Goal: Register for event/course

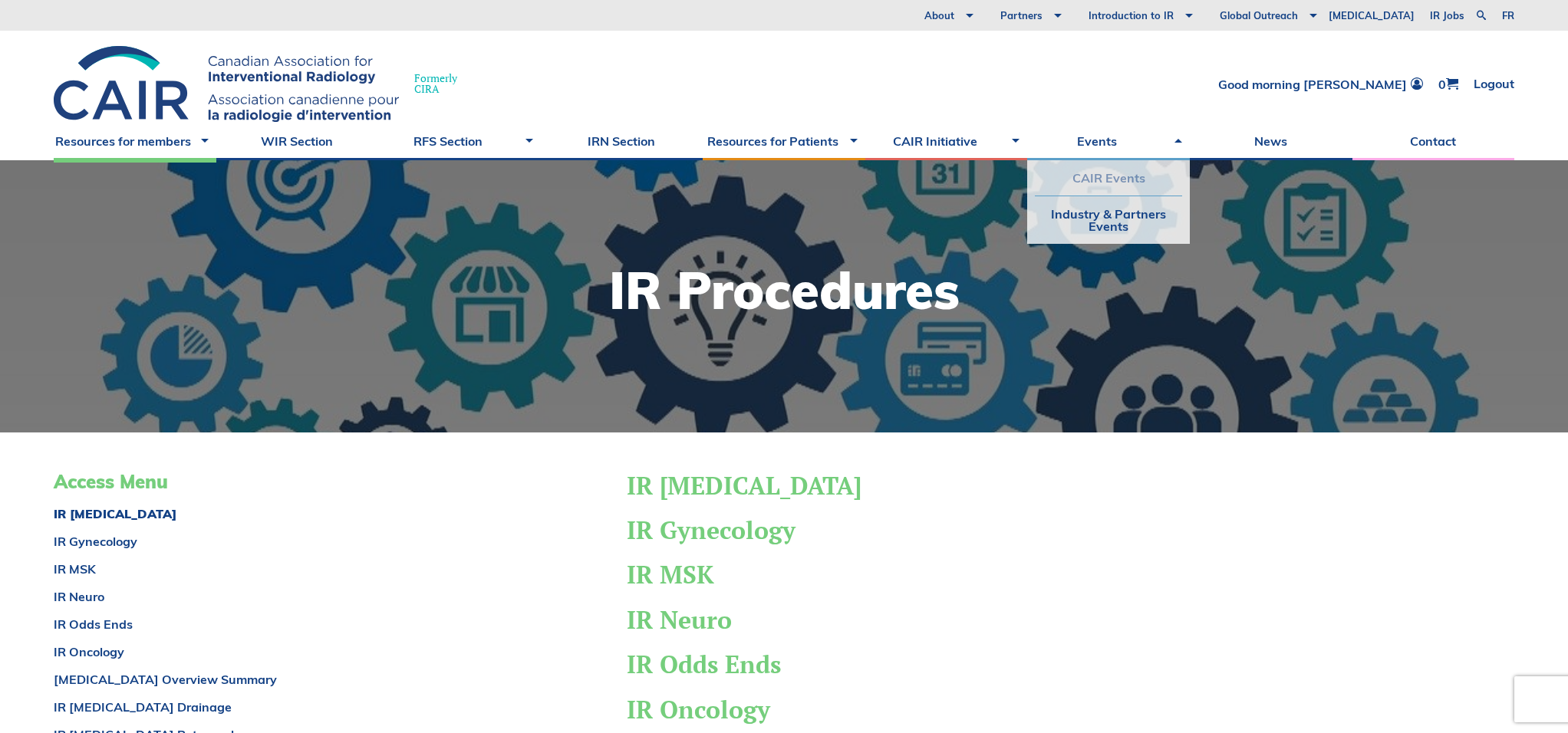
click at [1117, 176] on link "CAIR Events" at bounding box center [1108, 177] width 147 height 35
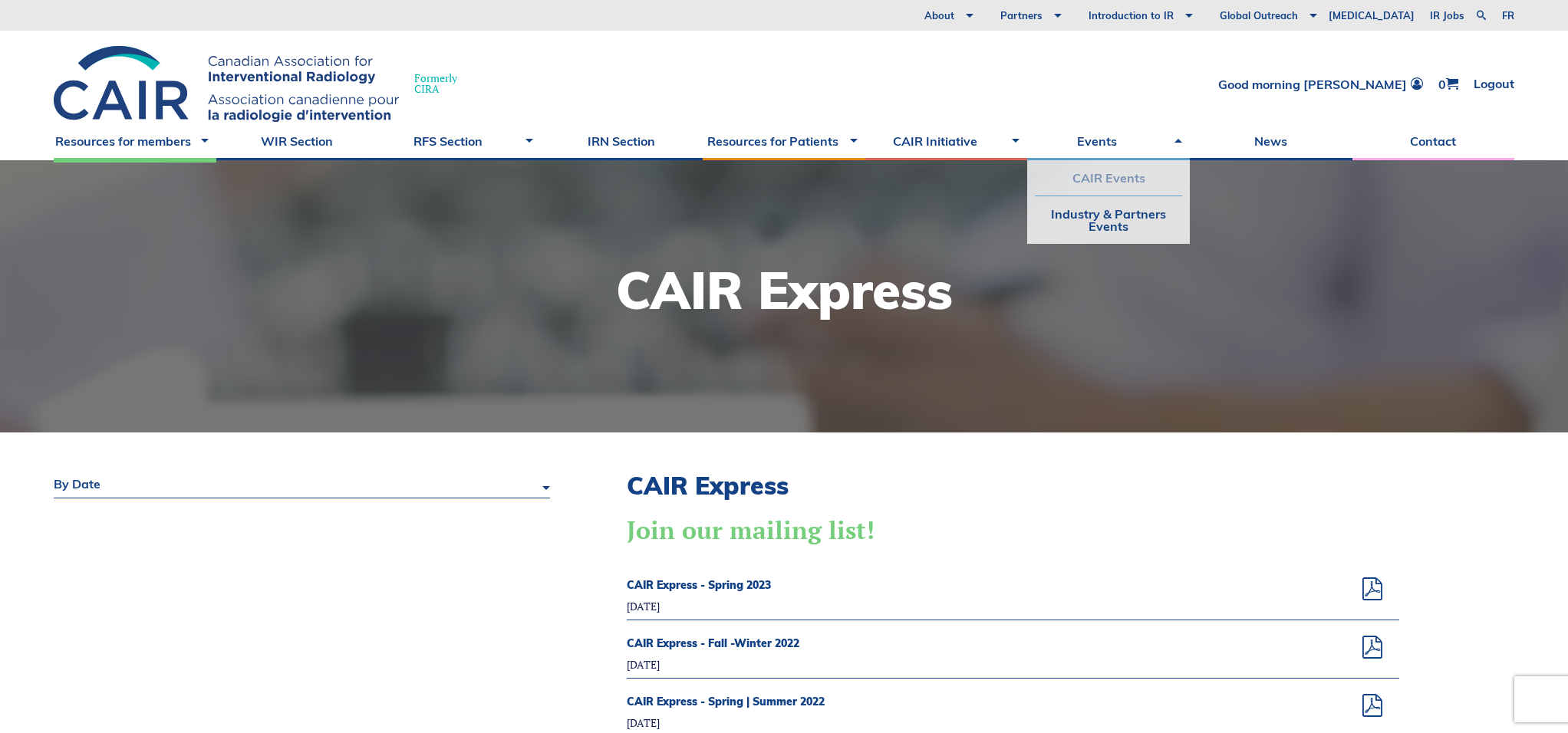
click at [1084, 181] on link "CAIR Events" at bounding box center [1108, 177] width 147 height 35
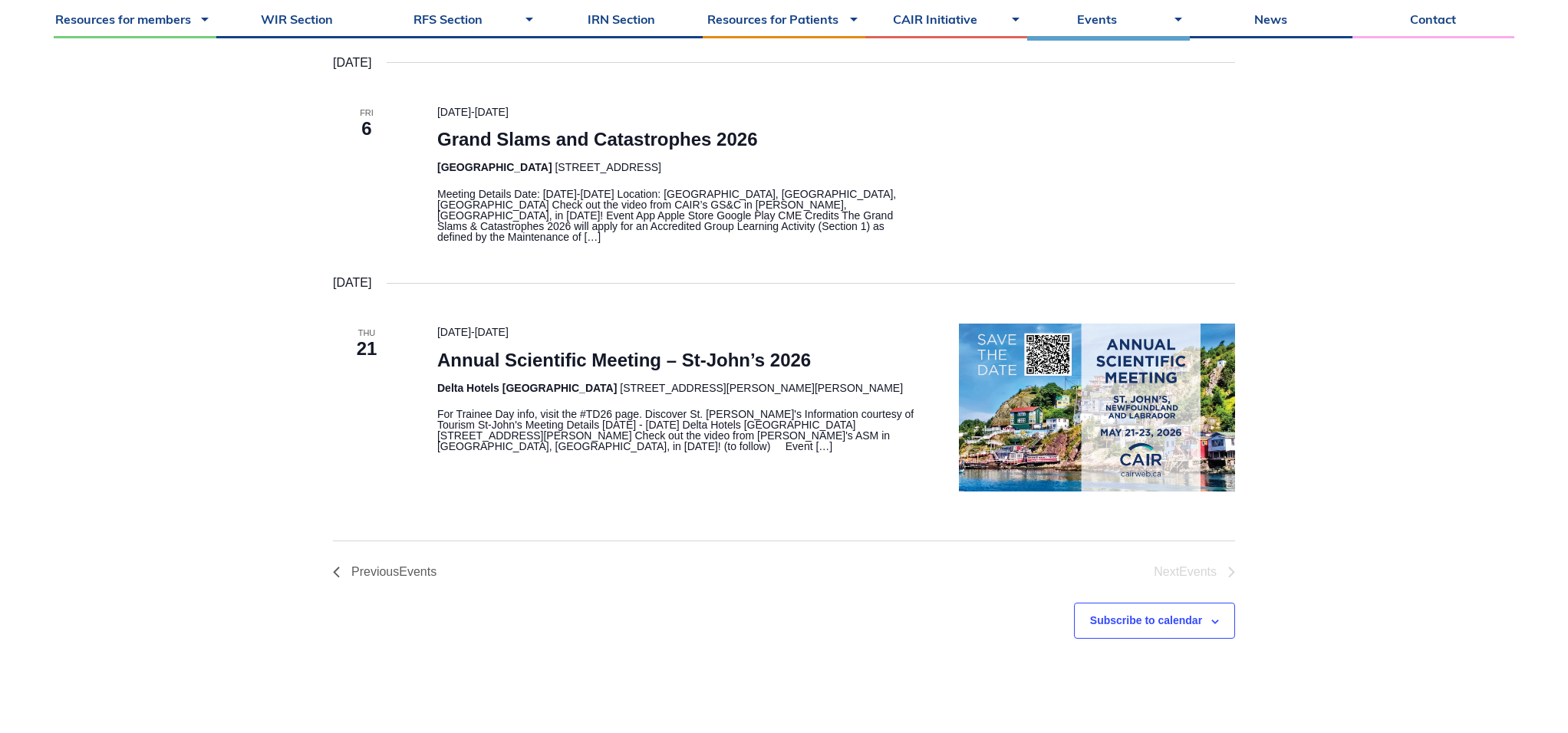
scroll to position [401, 0]
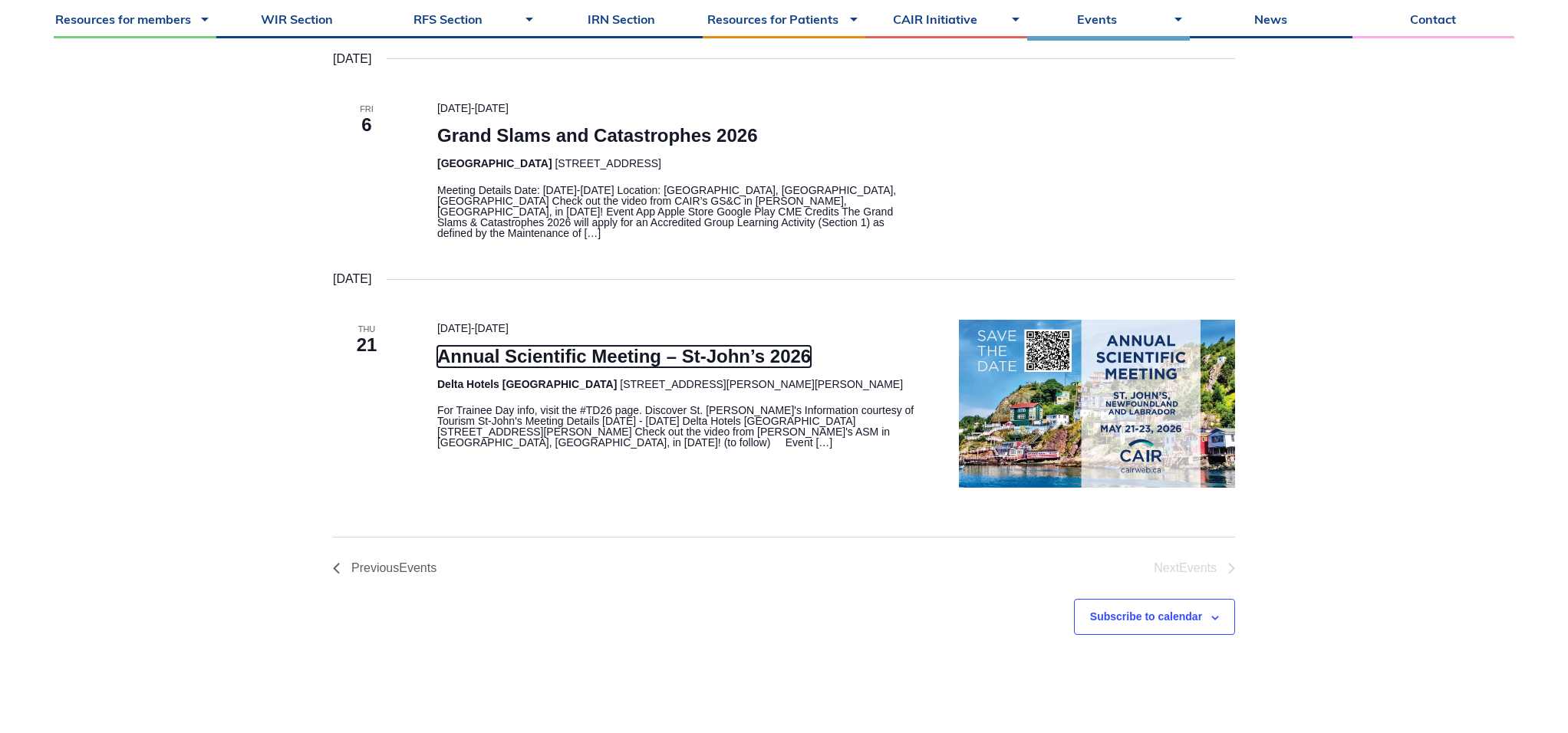
click at [640, 346] on link "Annual Scientific Meeting – St-John’s 2026" at bounding box center [624, 356] width 373 height 21
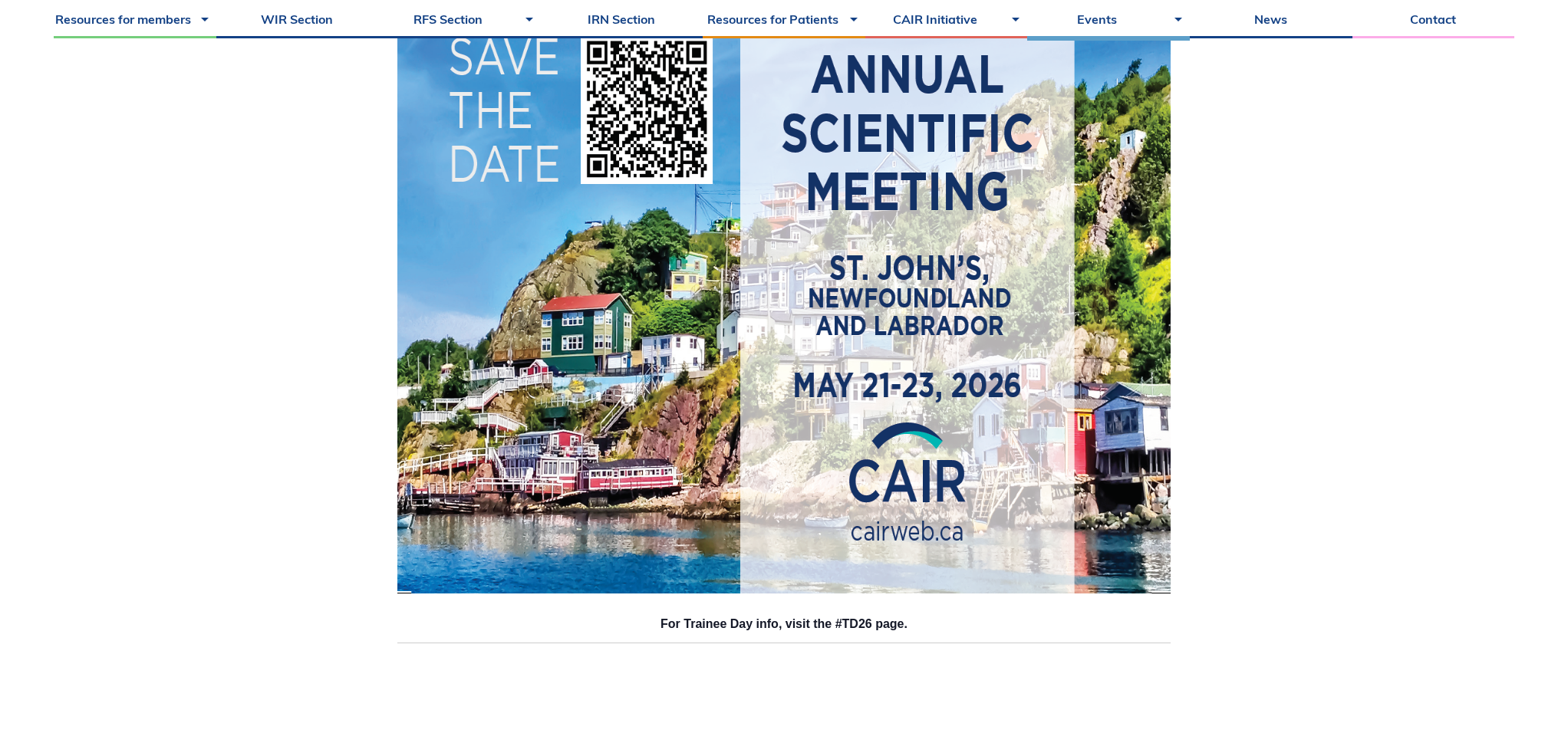
scroll to position [369, 0]
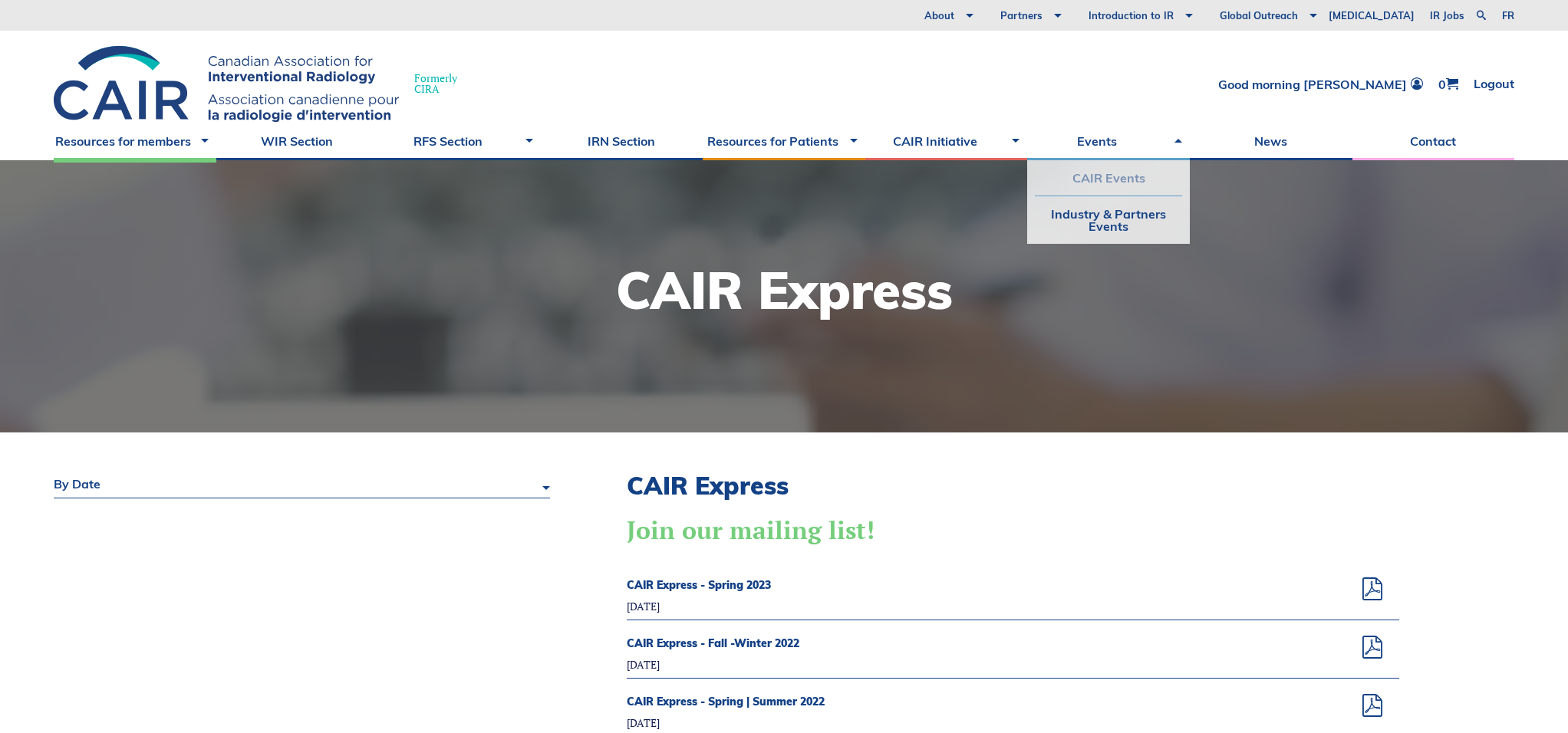
click at [1094, 182] on link "CAIR Events" at bounding box center [1108, 177] width 147 height 35
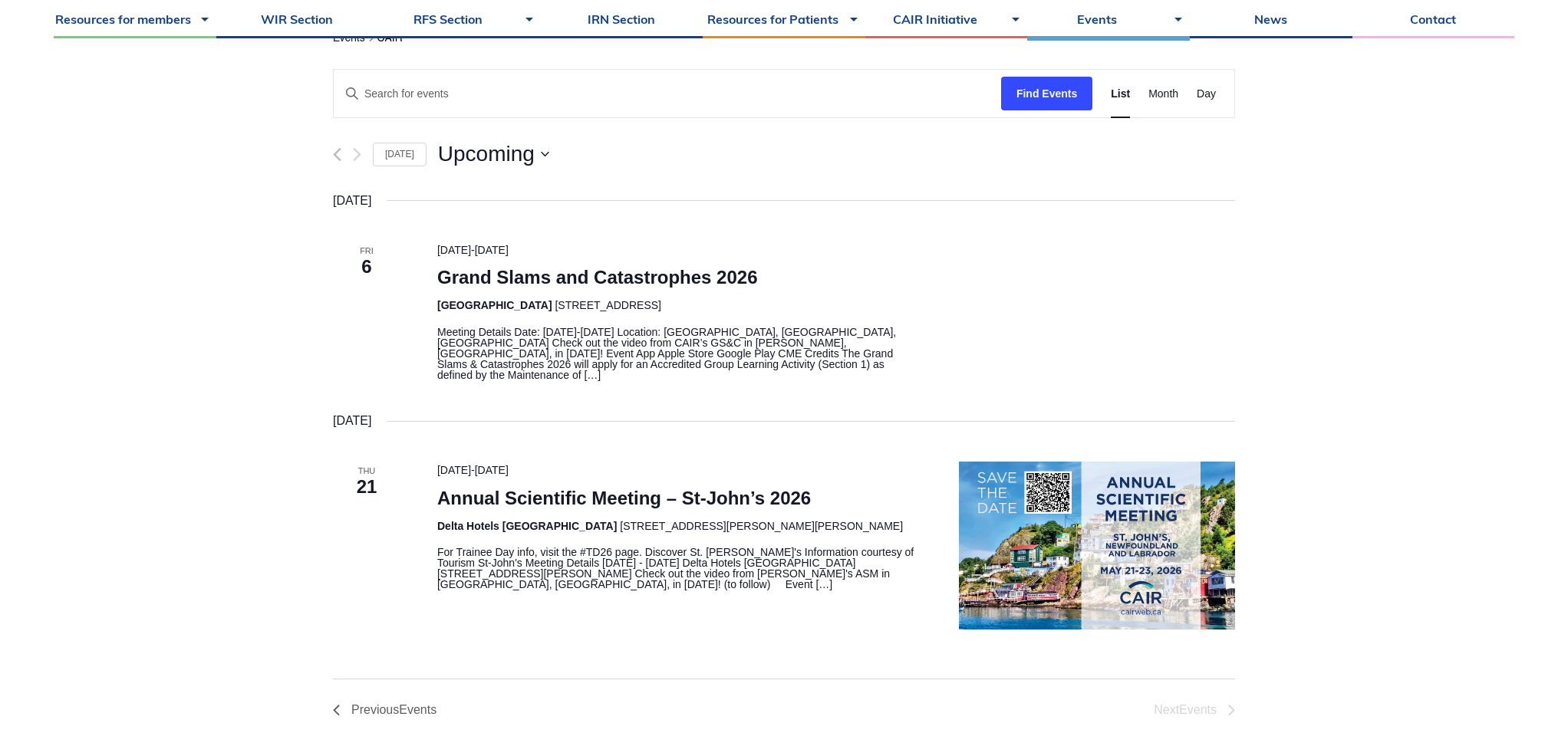
scroll to position [260, 0]
click at [668, 470] on header "21 May 2026 - 23 May 2026 Annual Scientific Meeting – St-John’s 2026 Delta Hote…" at bounding box center [680, 496] width 485 height 73
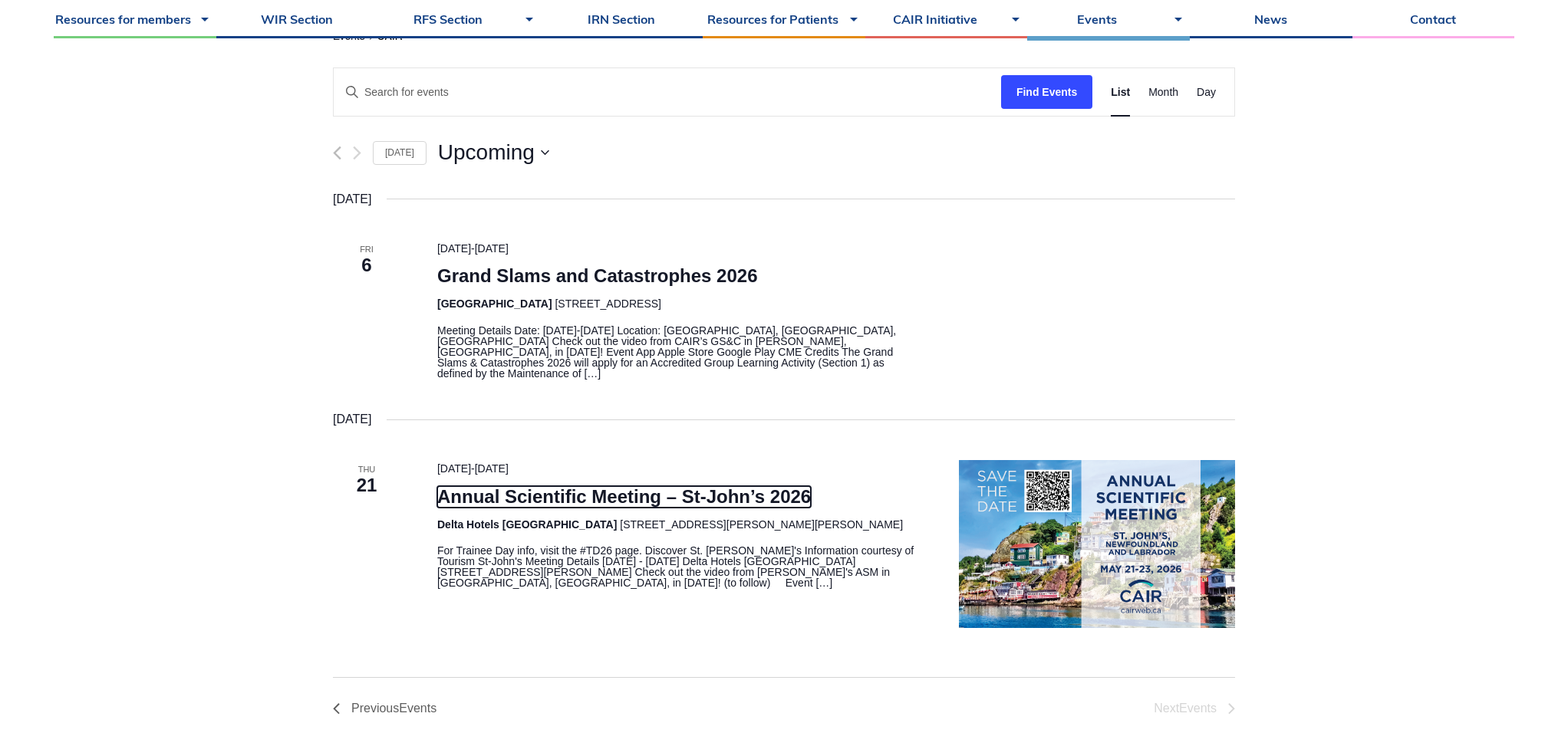
click at [667, 493] on link "Annual Scientific Meeting – St-John’s 2026" at bounding box center [624, 497] width 373 height 21
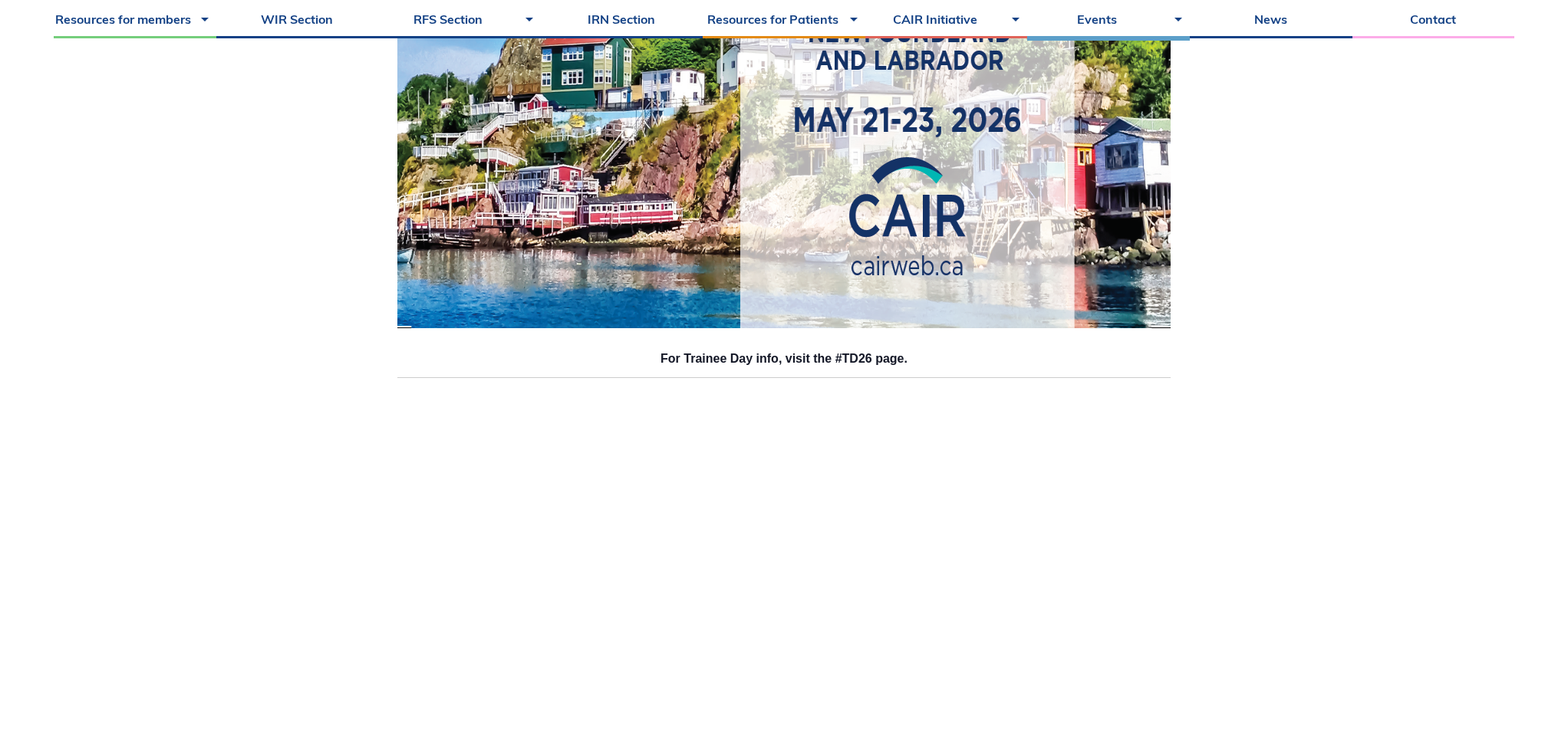
scroll to position [643, 0]
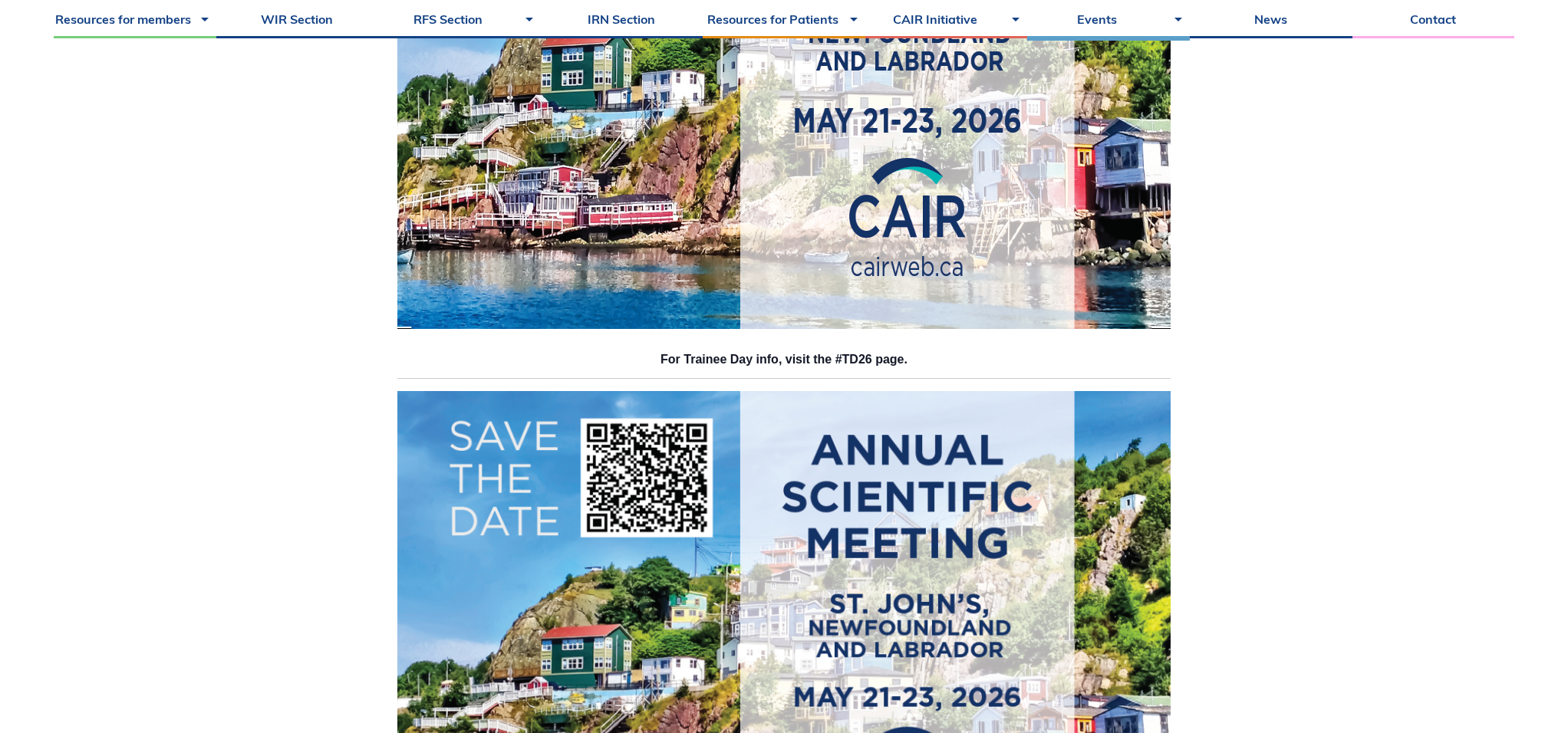
click at [870, 357] on h3 "For Trainee Day info, visit the #TD26 page." at bounding box center [784, 360] width 773 height 12
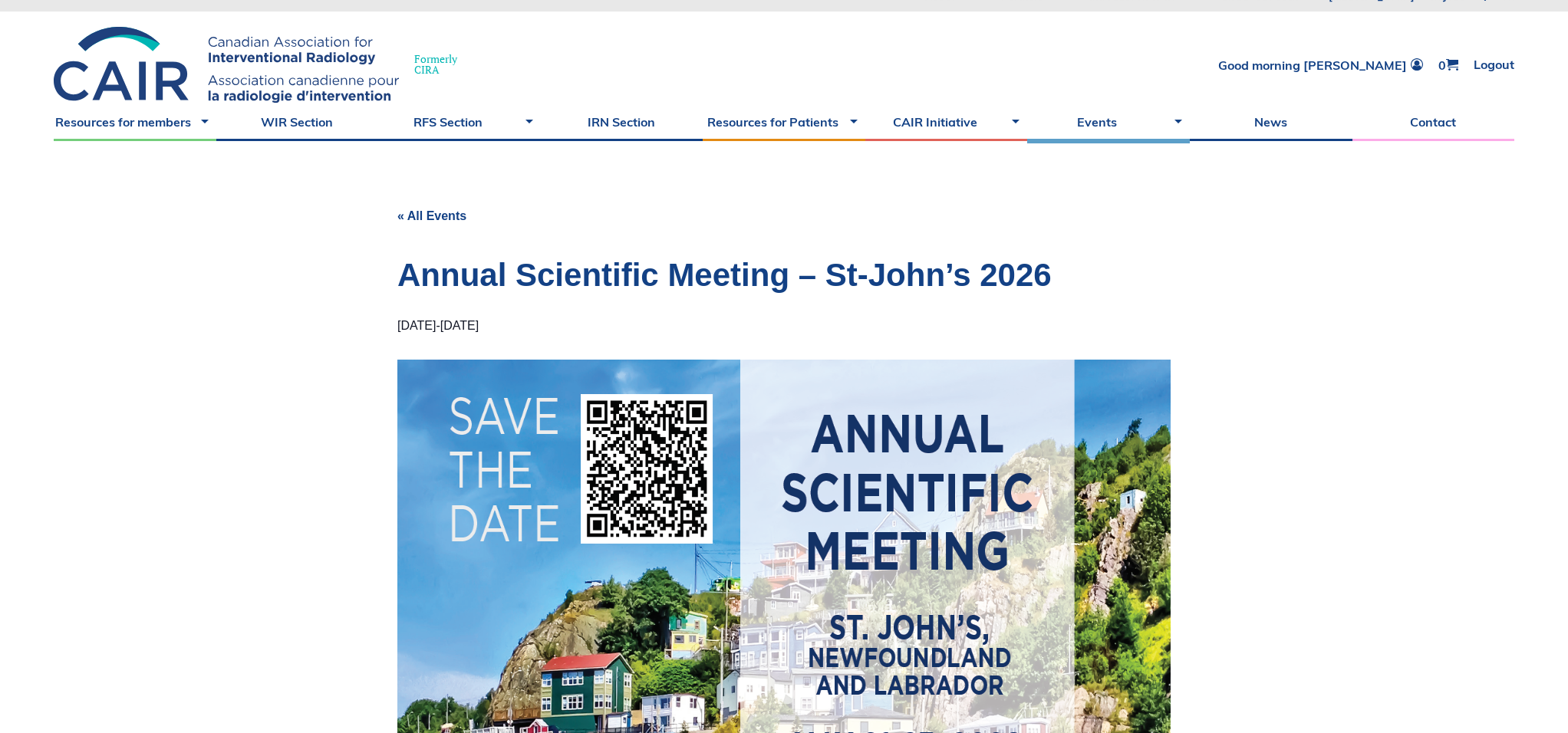
scroll to position [0, 0]
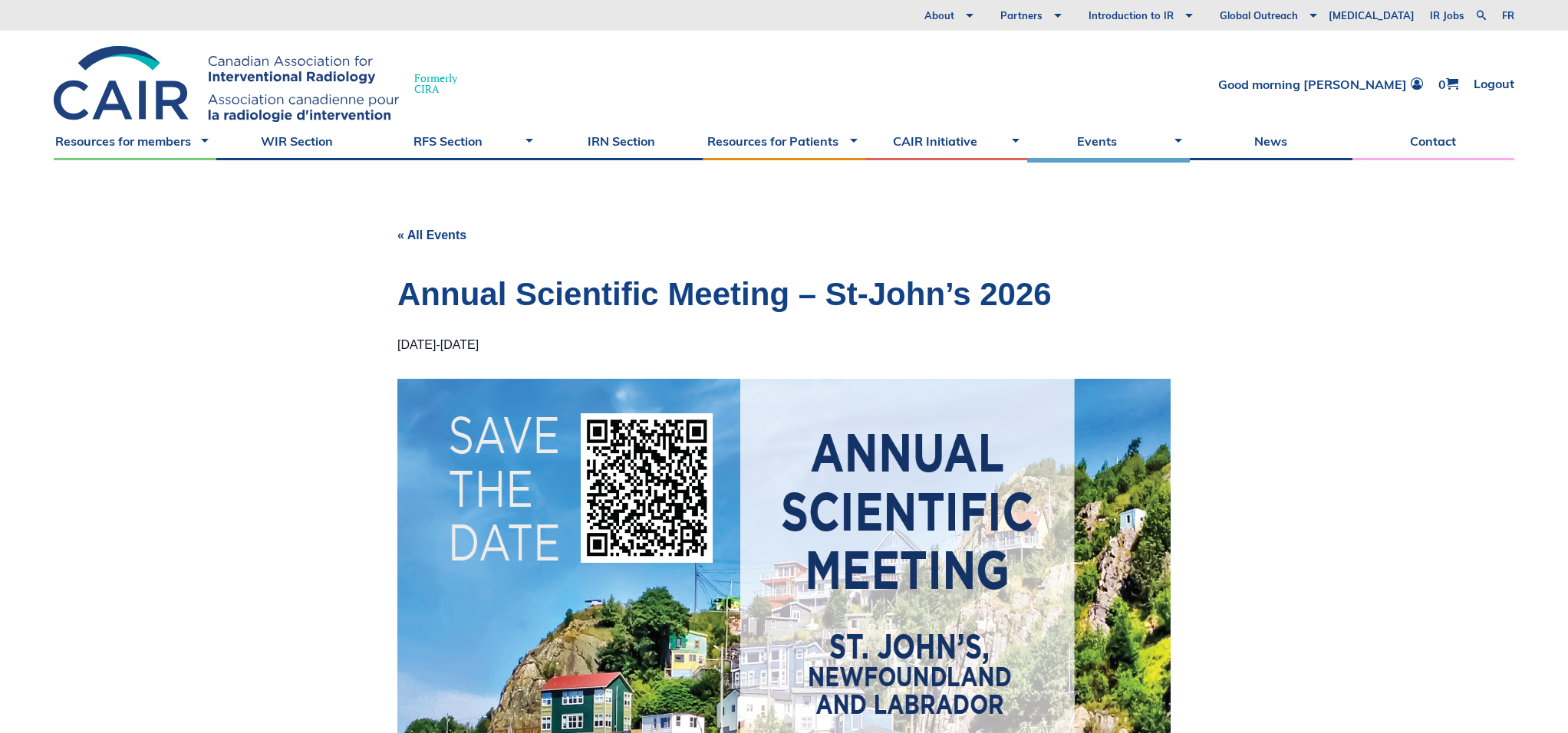
click at [791, 305] on h1 "Annual Scientific Meeting – St-John’s 2026" at bounding box center [784, 295] width 773 height 45
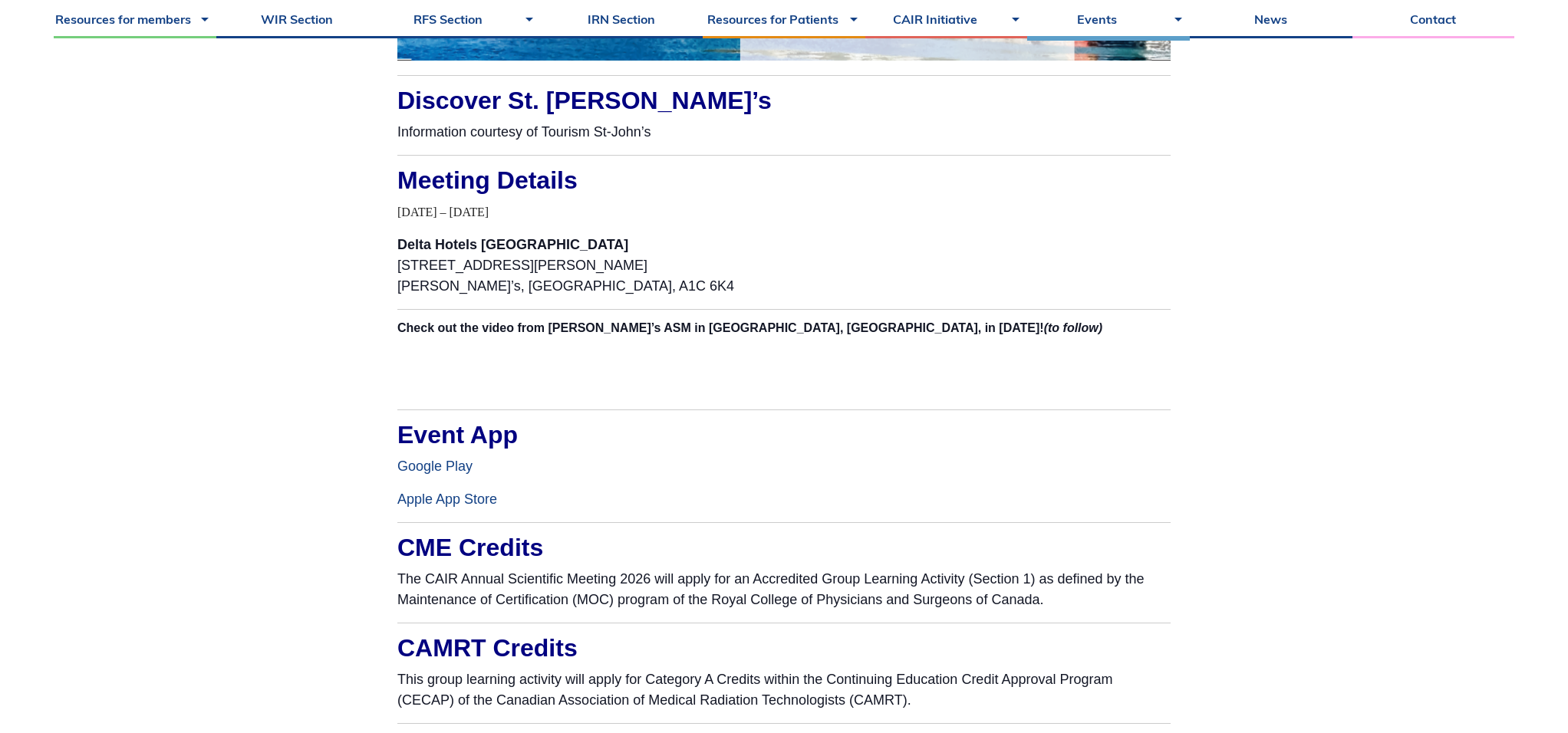
scroll to position [1562, 0]
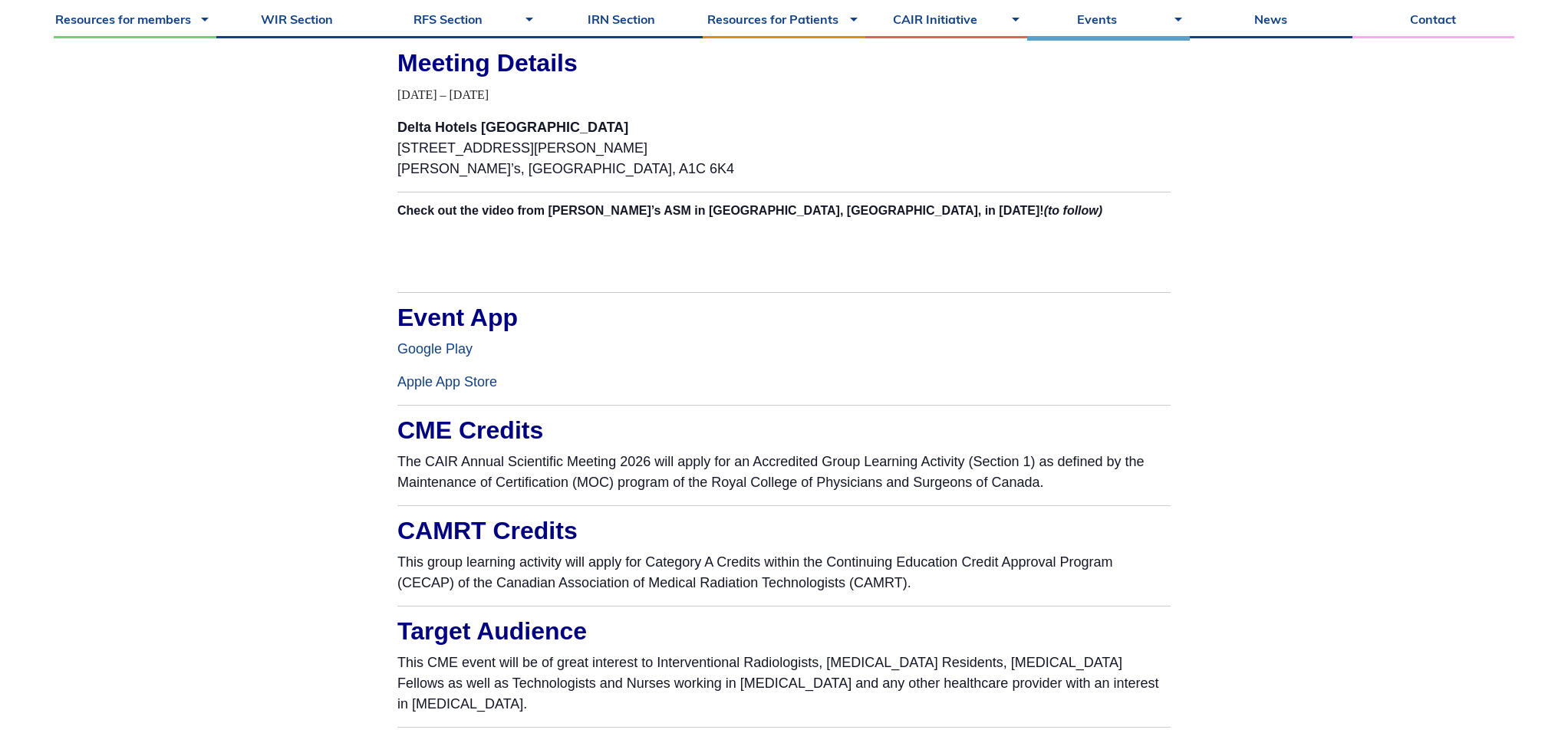
click at [622, 211] on h2 "Check out the video from CAIR’s ASM in Halifax, AB, in 2025! (to follow)" at bounding box center [784, 211] width 773 height 12
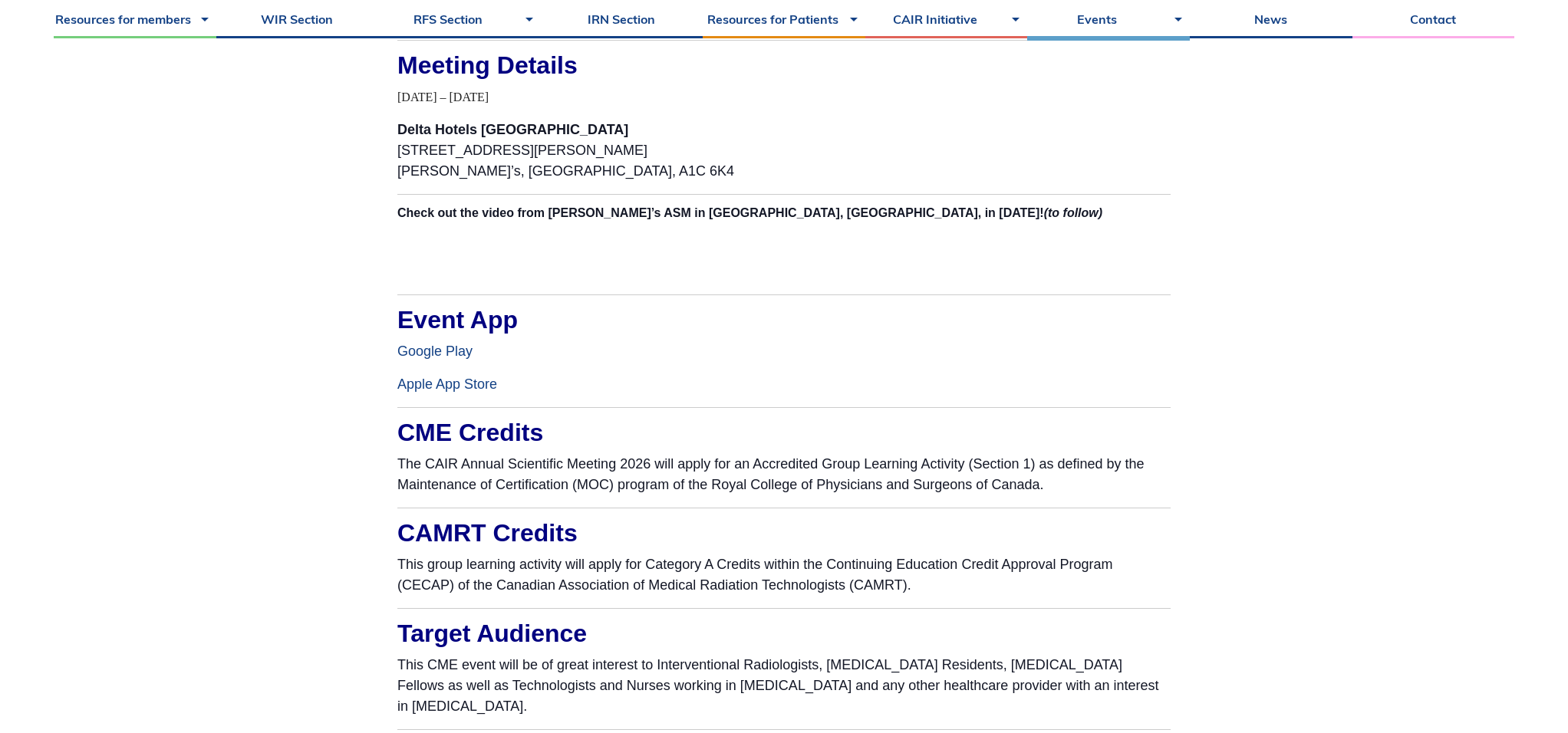
click at [1044, 212] on span "(to follow)" at bounding box center [1073, 212] width 58 height 13
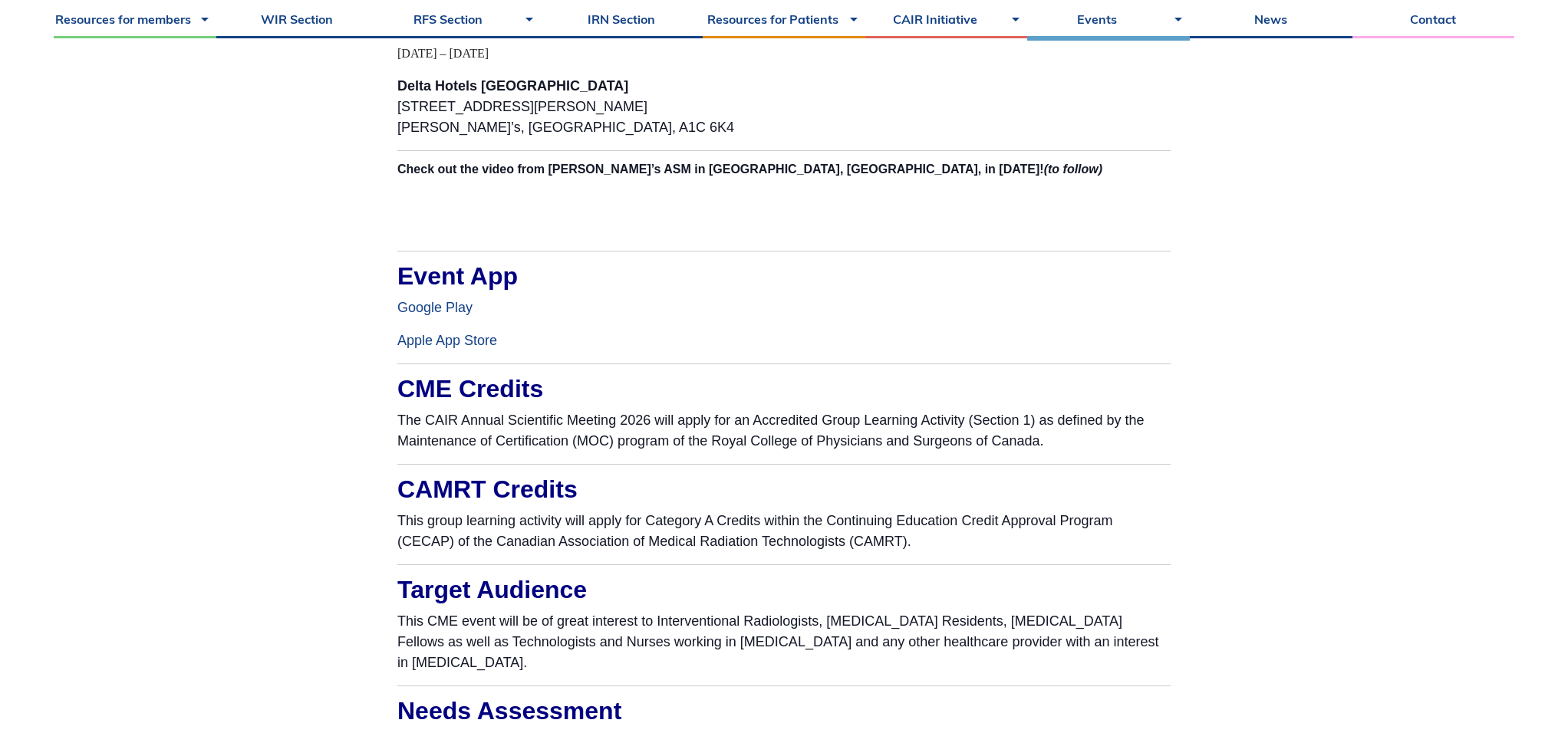
scroll to position [1617, 0]
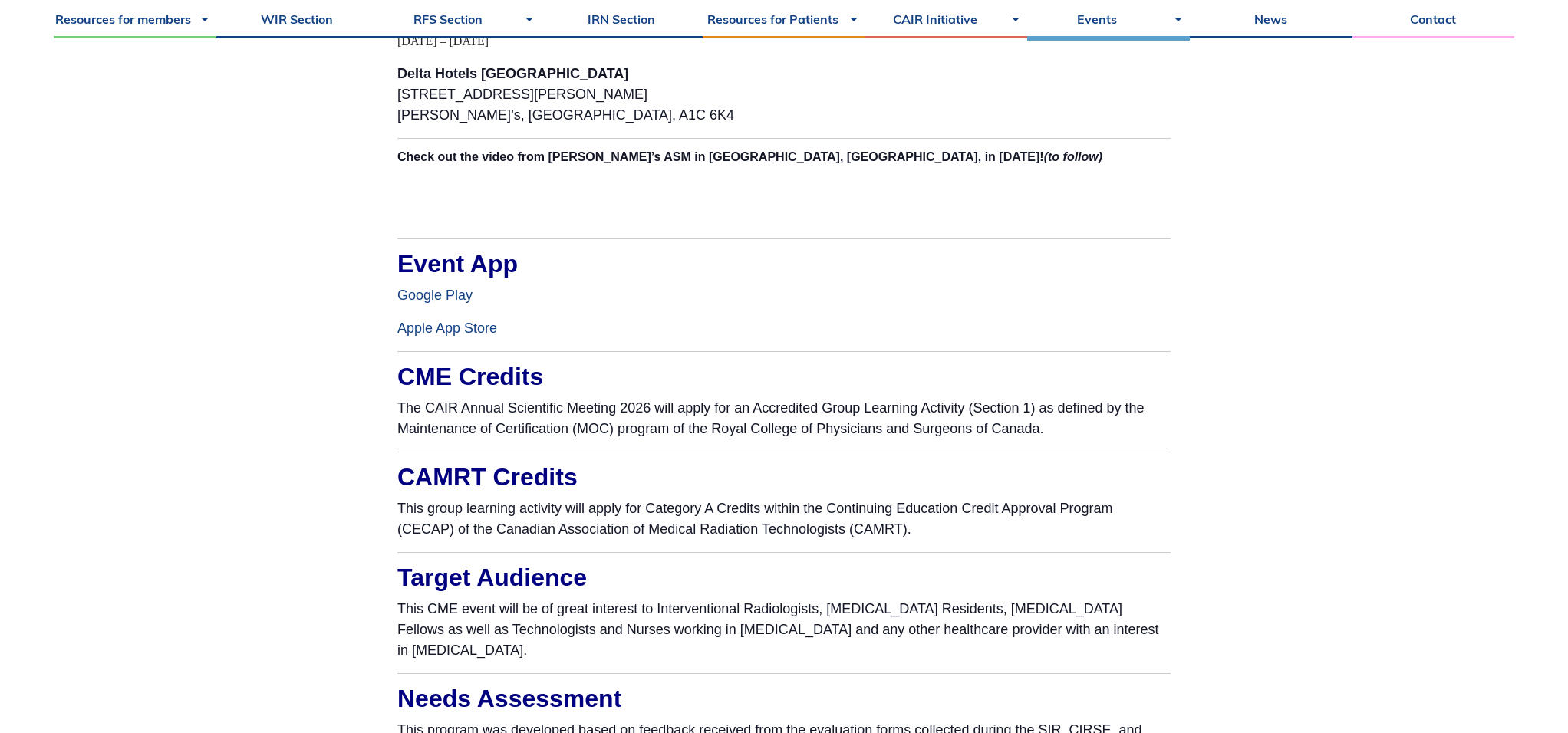
click at [486, 332] on link "Apple App Store" at bounding box center [447, 328] width 99 height 15
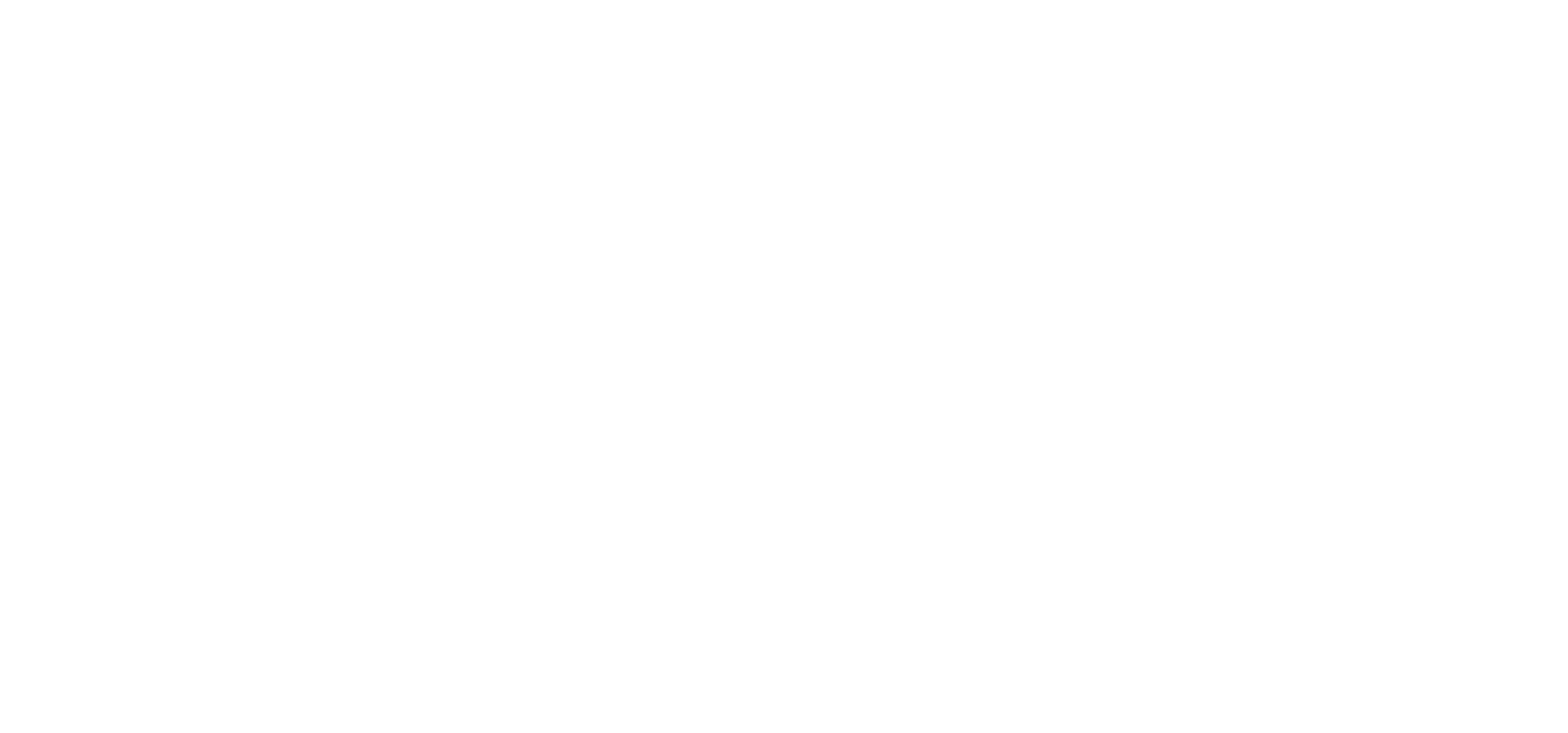
scroll to position [1617, 0]
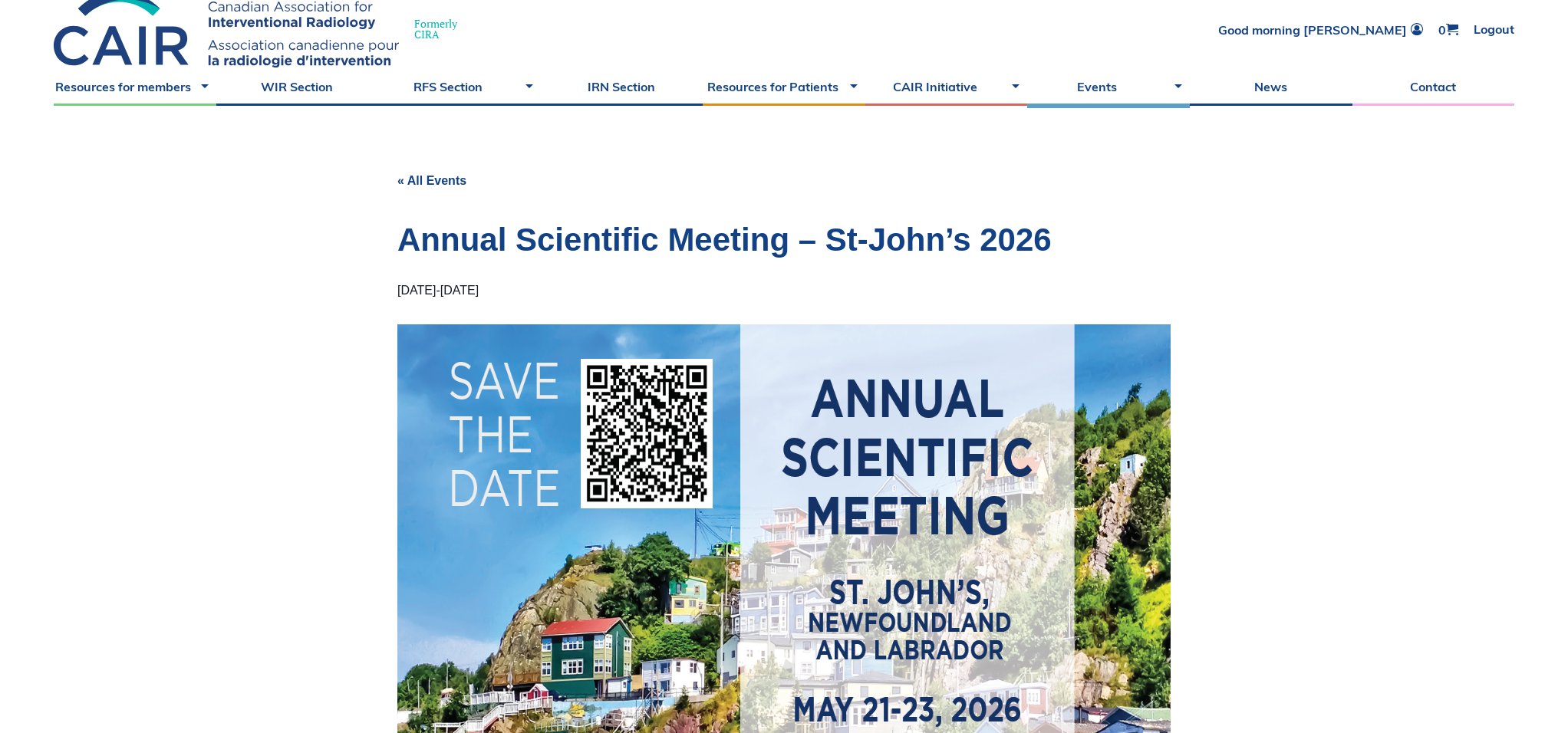
scroll to position [101, 0]
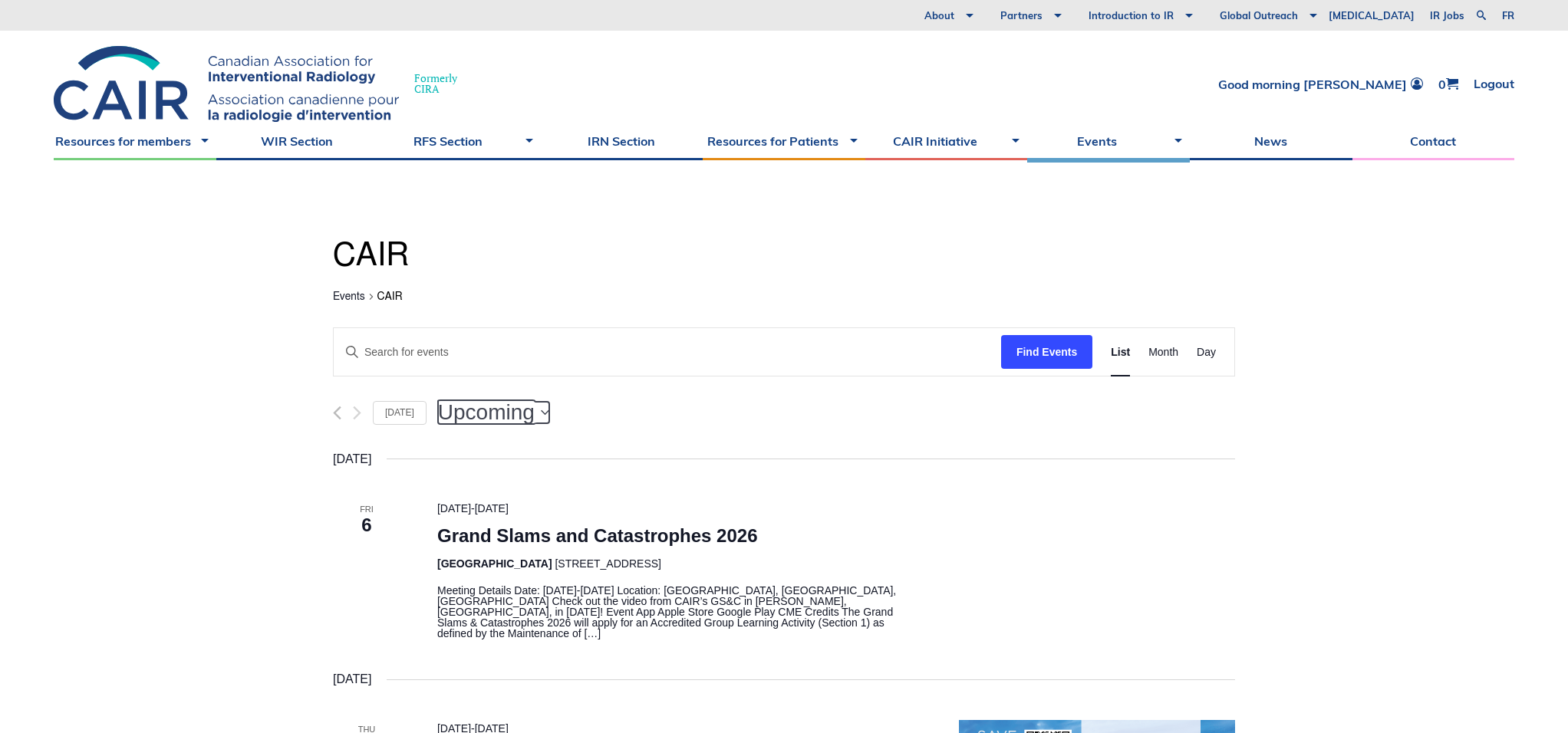
click at [463, 413] on span "Upcoming" at bounding box center [486, 412] width 97 height 21
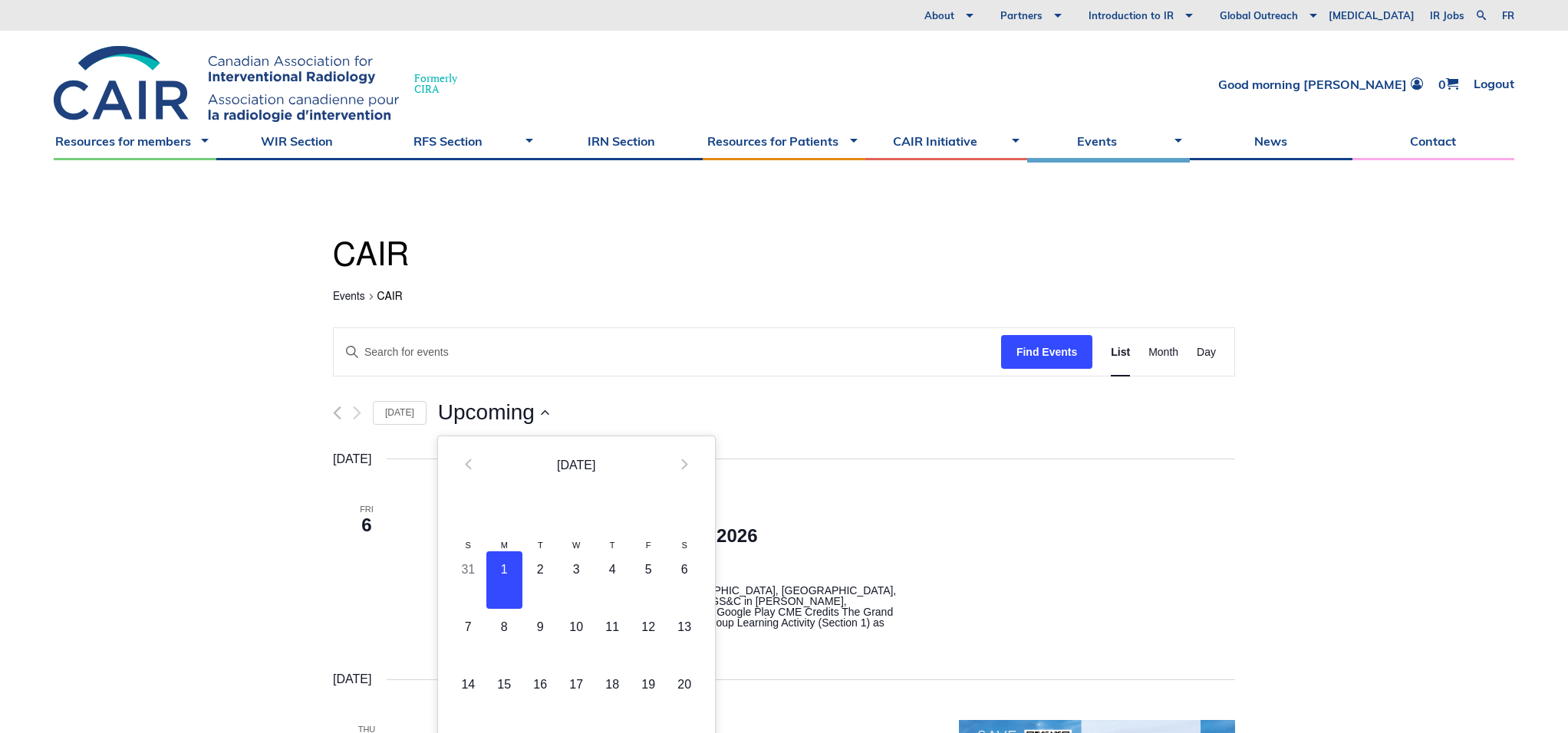
click at [805, 402] on div "Upcoming Upcoming Select date. 9/1/2025 Prev September 2025 Next S M T W T F S …" at bounding box center [836, 412] width 797 height 21
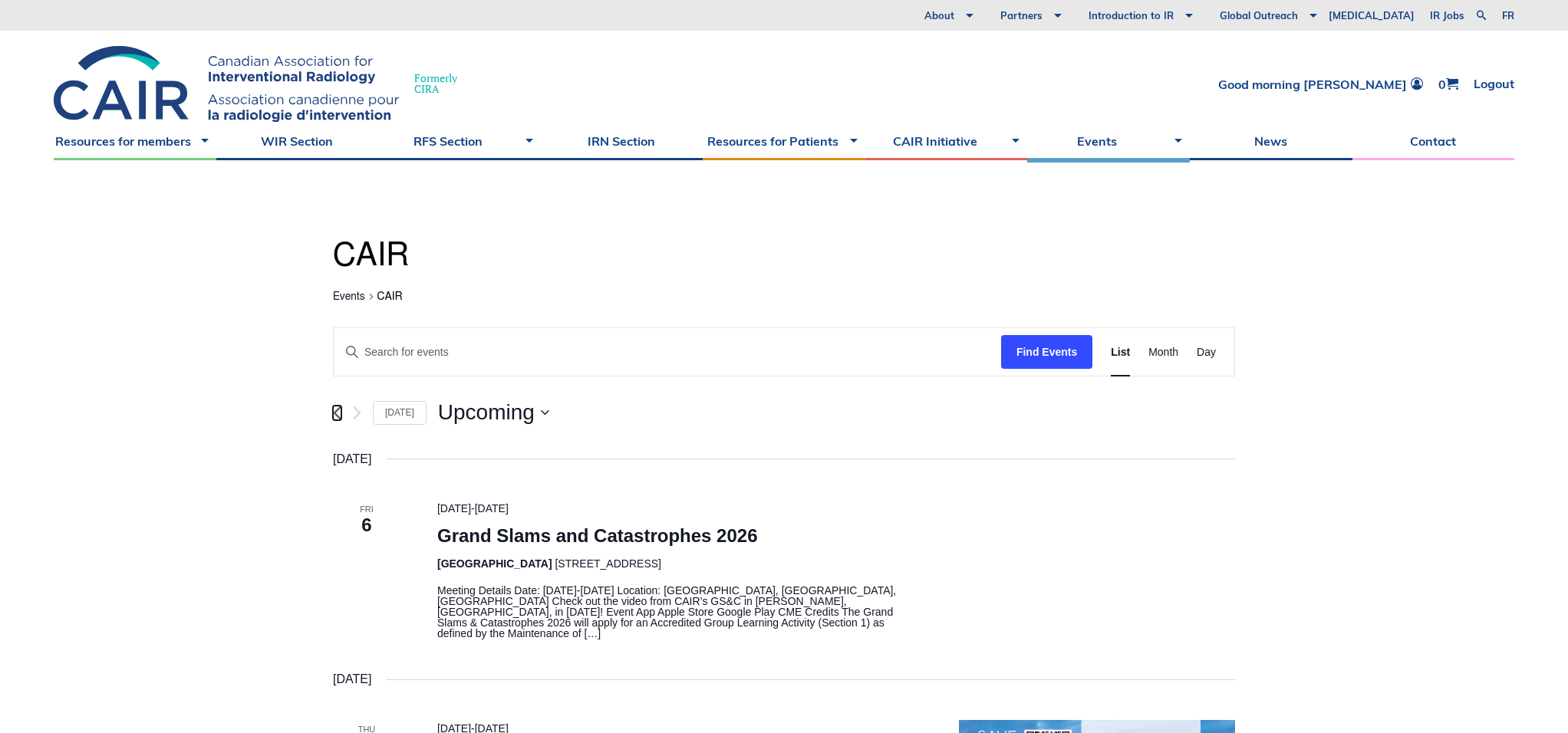
click at [337, 415] on icon "Previous Events" at bounding box center [337, 413] width 8 height 13
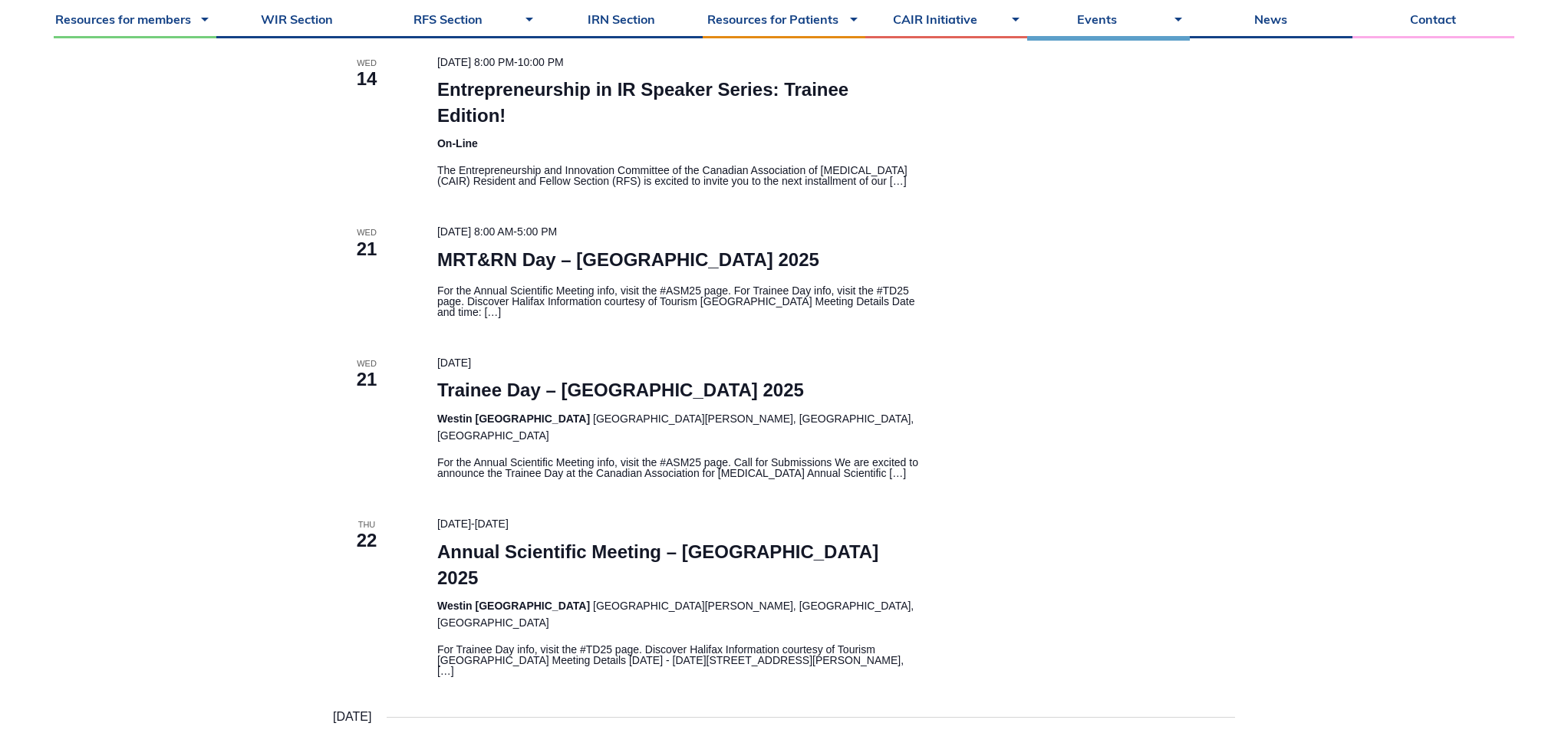
scroll to position [1320, 0]
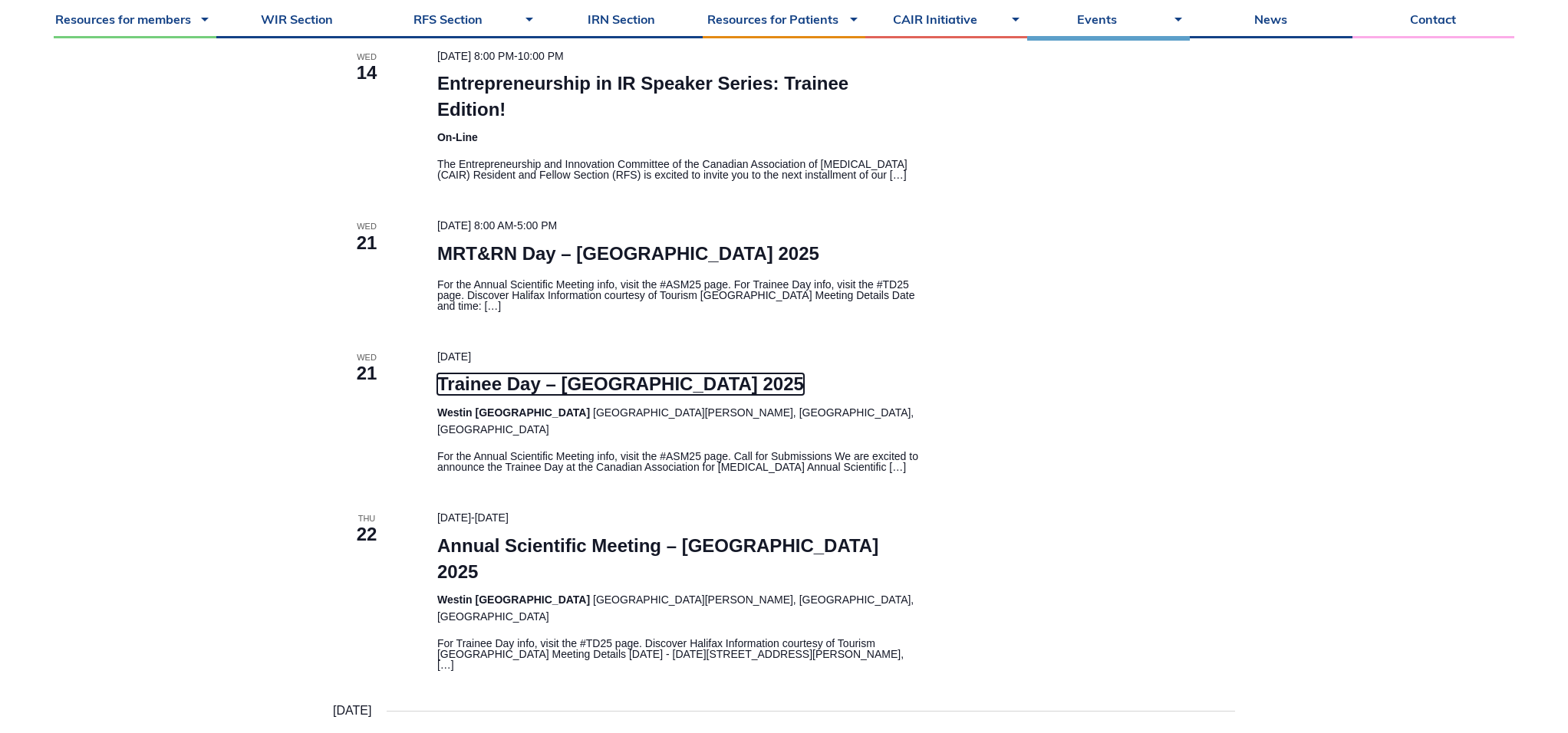
click at [581, 373] on link "Trainee Day – Halifax 2025" at bounding box center [621, 384] width 367 height 21
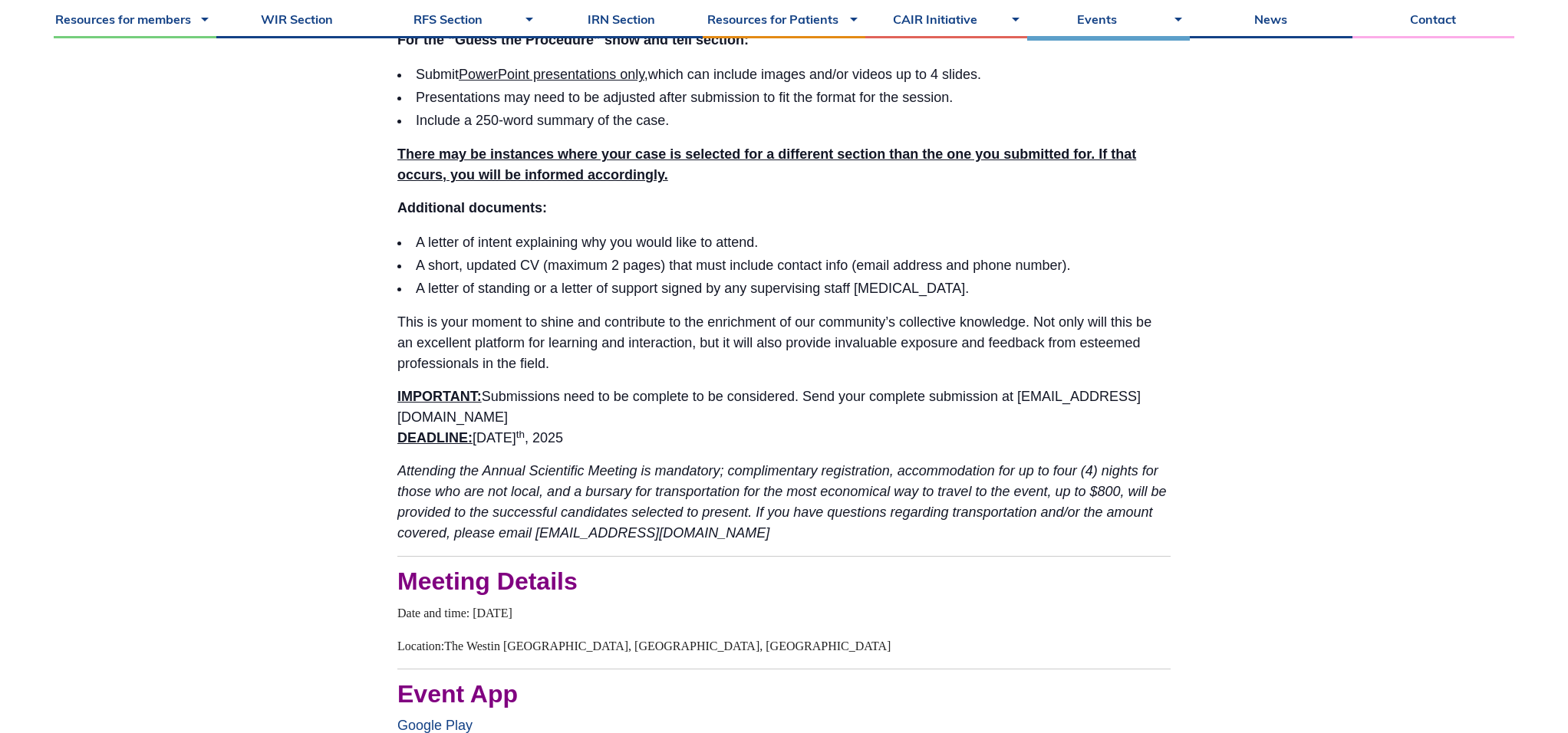
scroll to position [1550, 0]
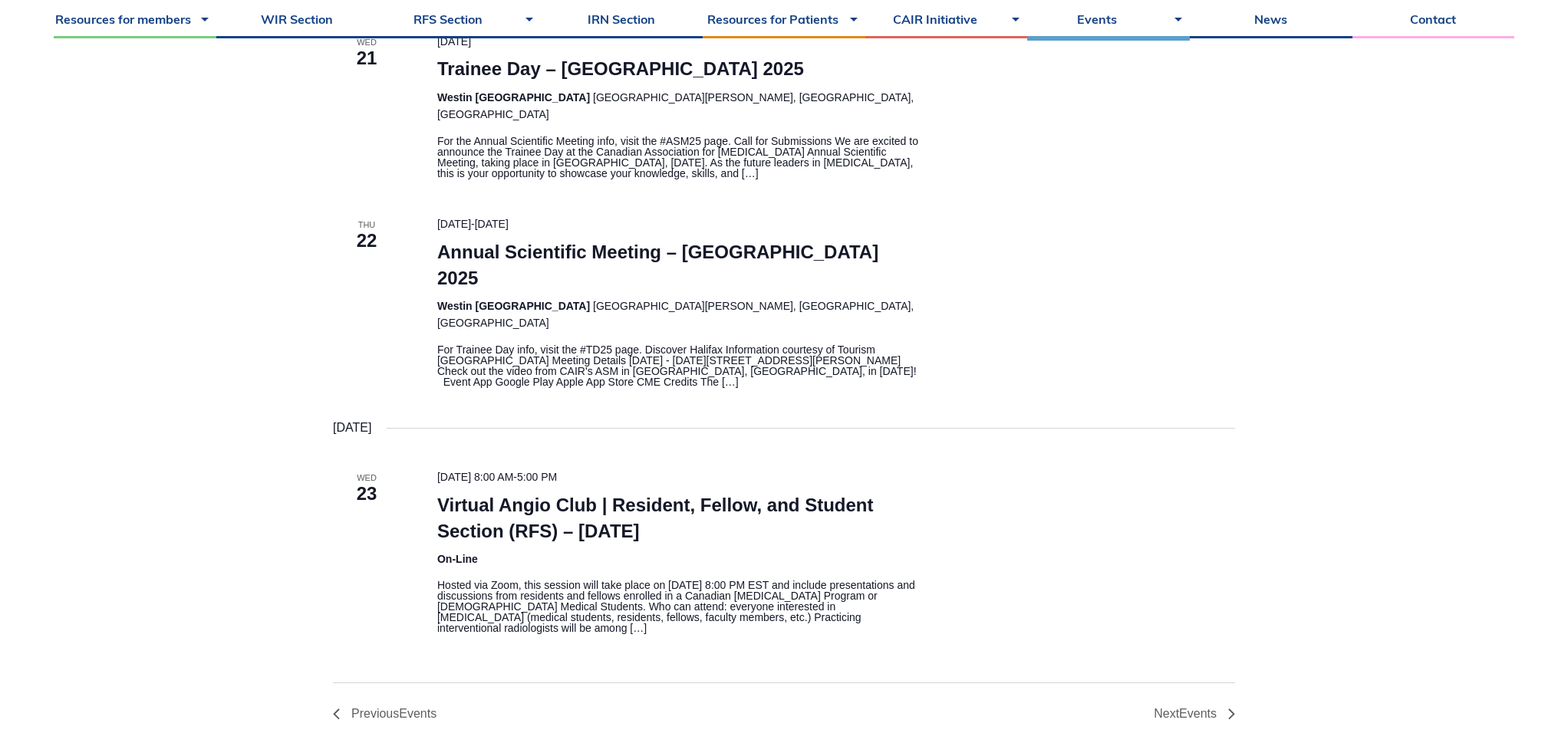
scroll to position [1836, 0]
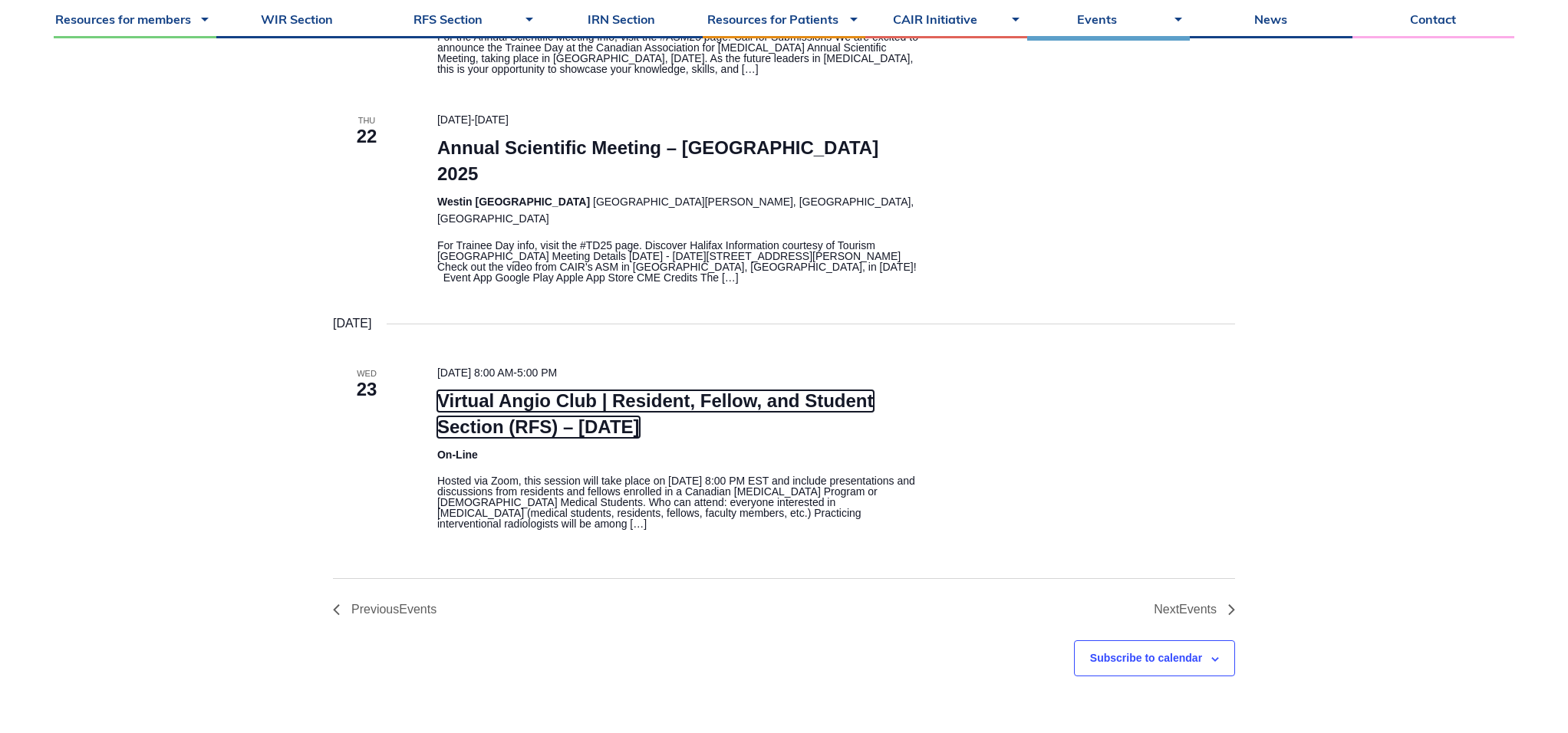
click at [555, 390] on link "Virtual Angio Club | Resident, Fellow, and Student Section (RFS) – [DATE]" at bounding box center [656, 414] width 437 height 48
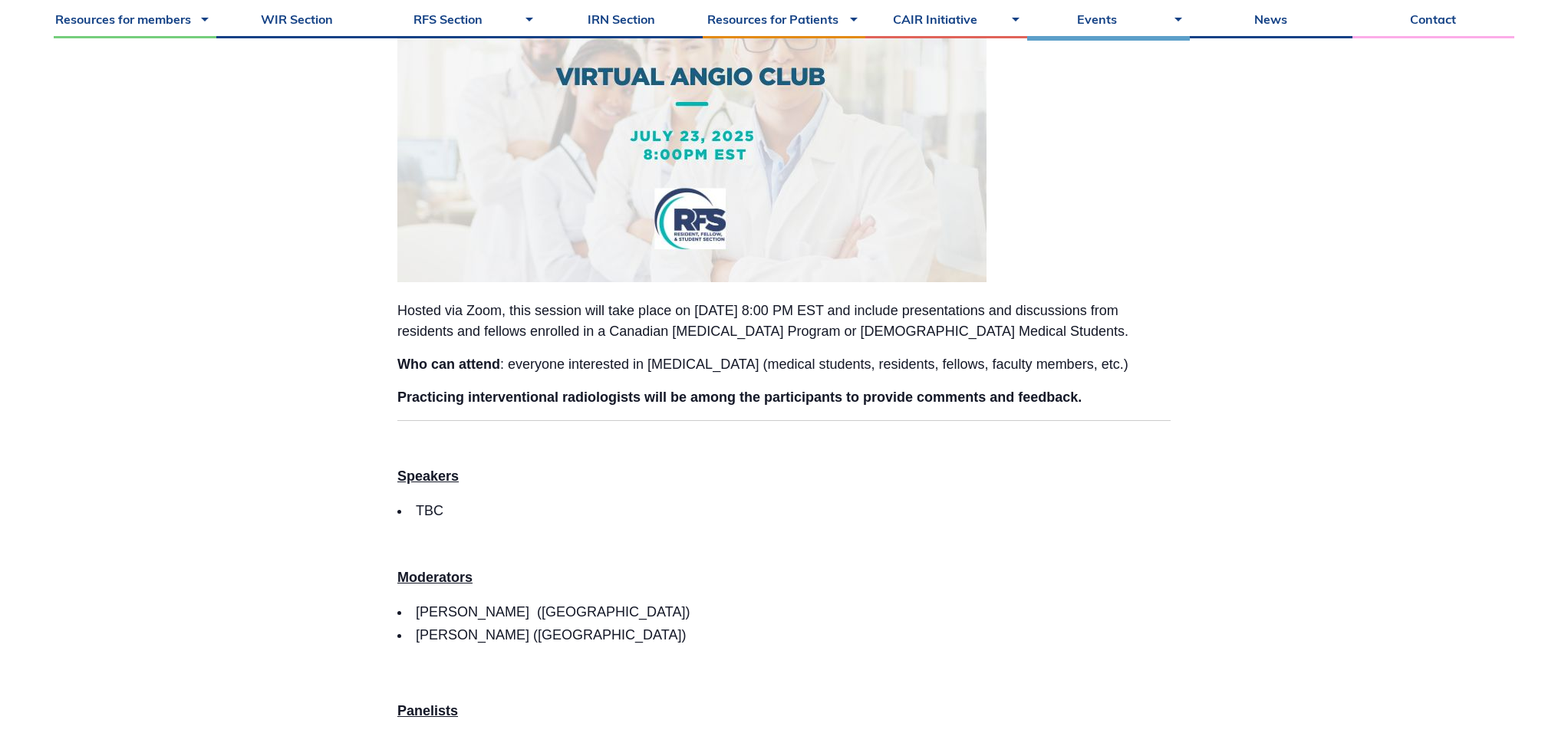
scroll to position [547, 0]
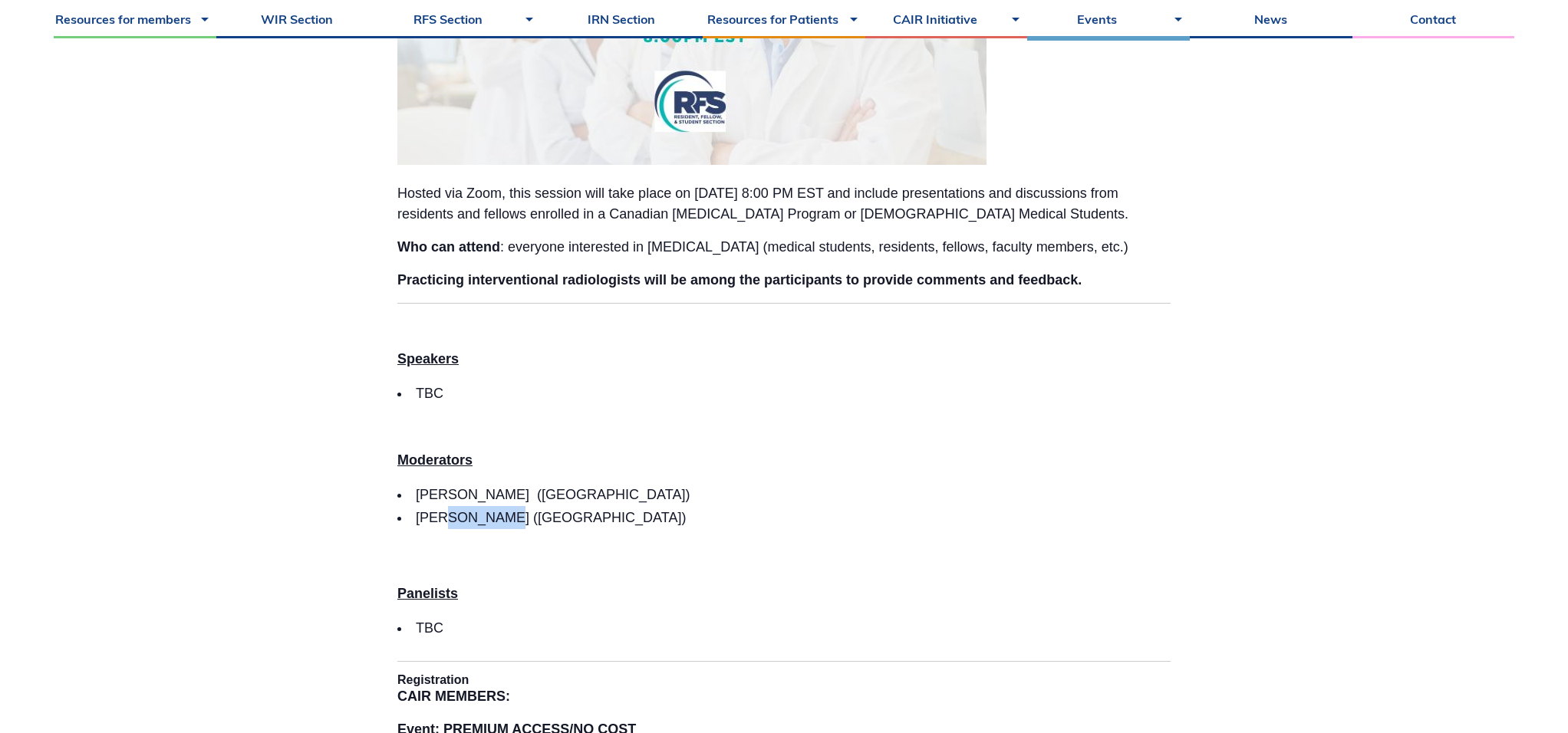
drag, startPoint x: 437, startPoint y: 519, endPoint x: 496, endPoint y: 546, distance: 64.9
click at [495, 522] on li "Dr. Bo Yi Dou (Sherbrooke University)" at bounding box center [784, 517] width 773 height 23
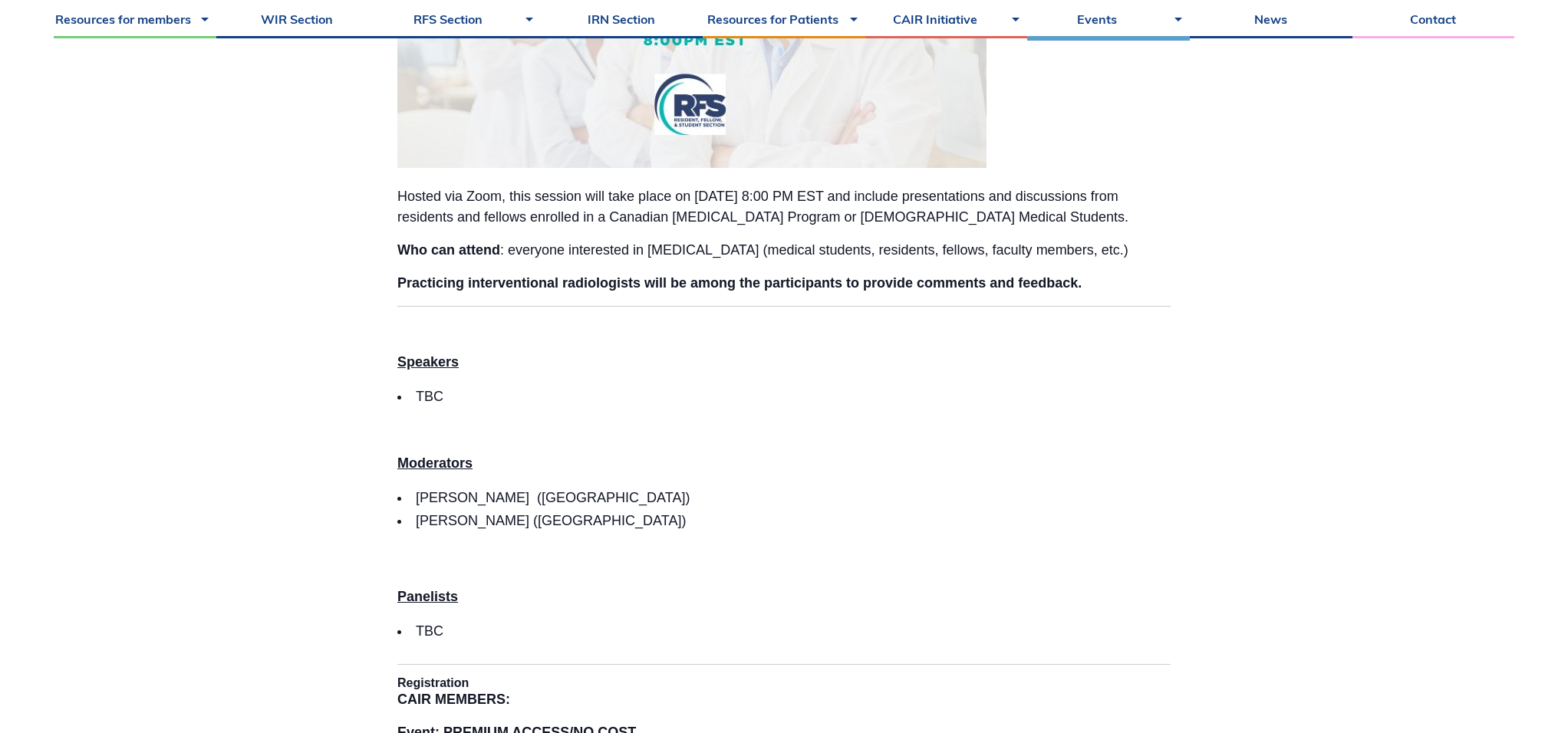
click at [511, 562] on p at bounding box center [784, 555] width 773 height 21
drag, startPoint x: 437, startPoint y: 519, endPoint x: 499, endPoint y: 522, distance: 62.1
click at [499, 522] on li "Dr. Bo Yi Dou (Sherbrooke University)" at bounding box center [784, 521] width 773 height 23
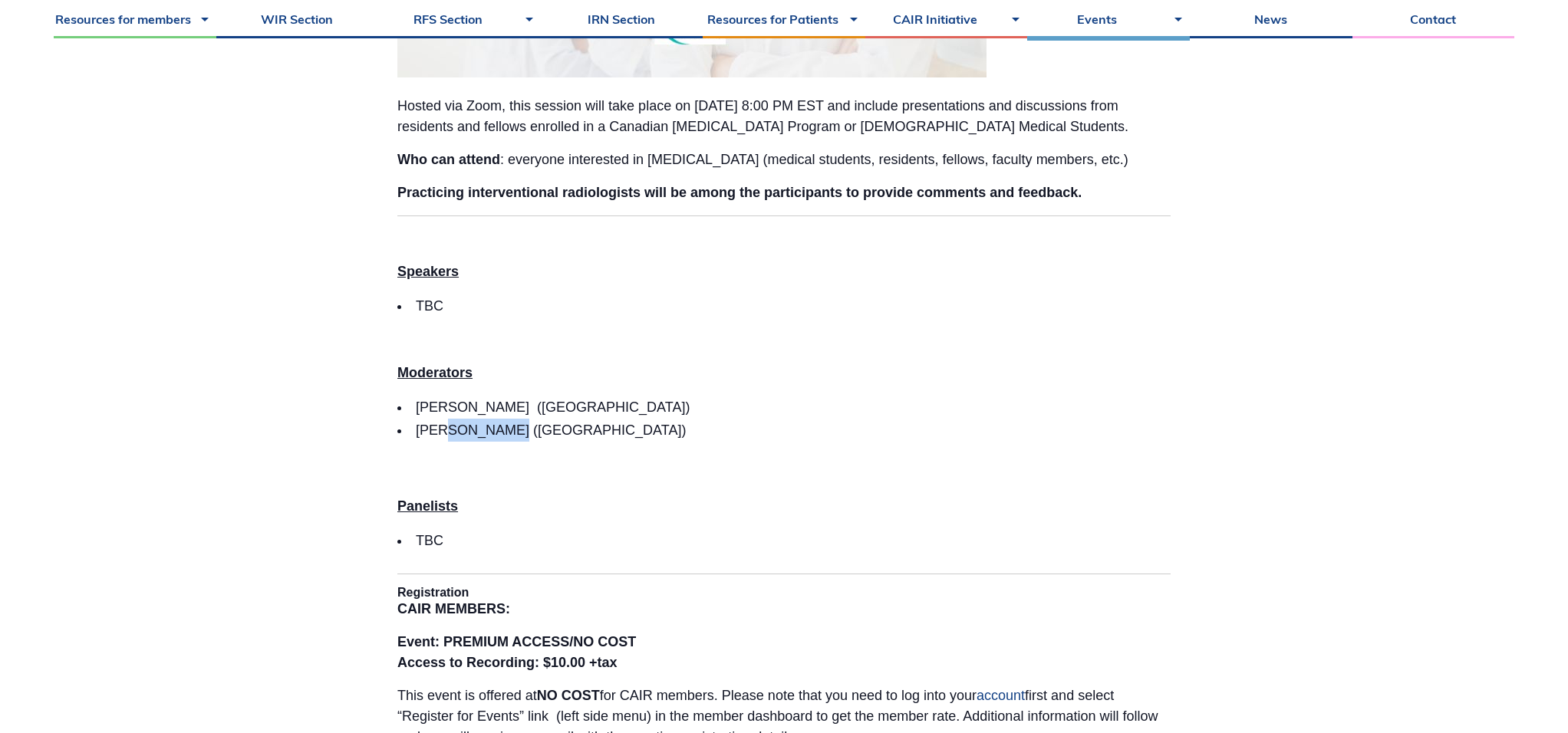
scroll to position [757, 0]
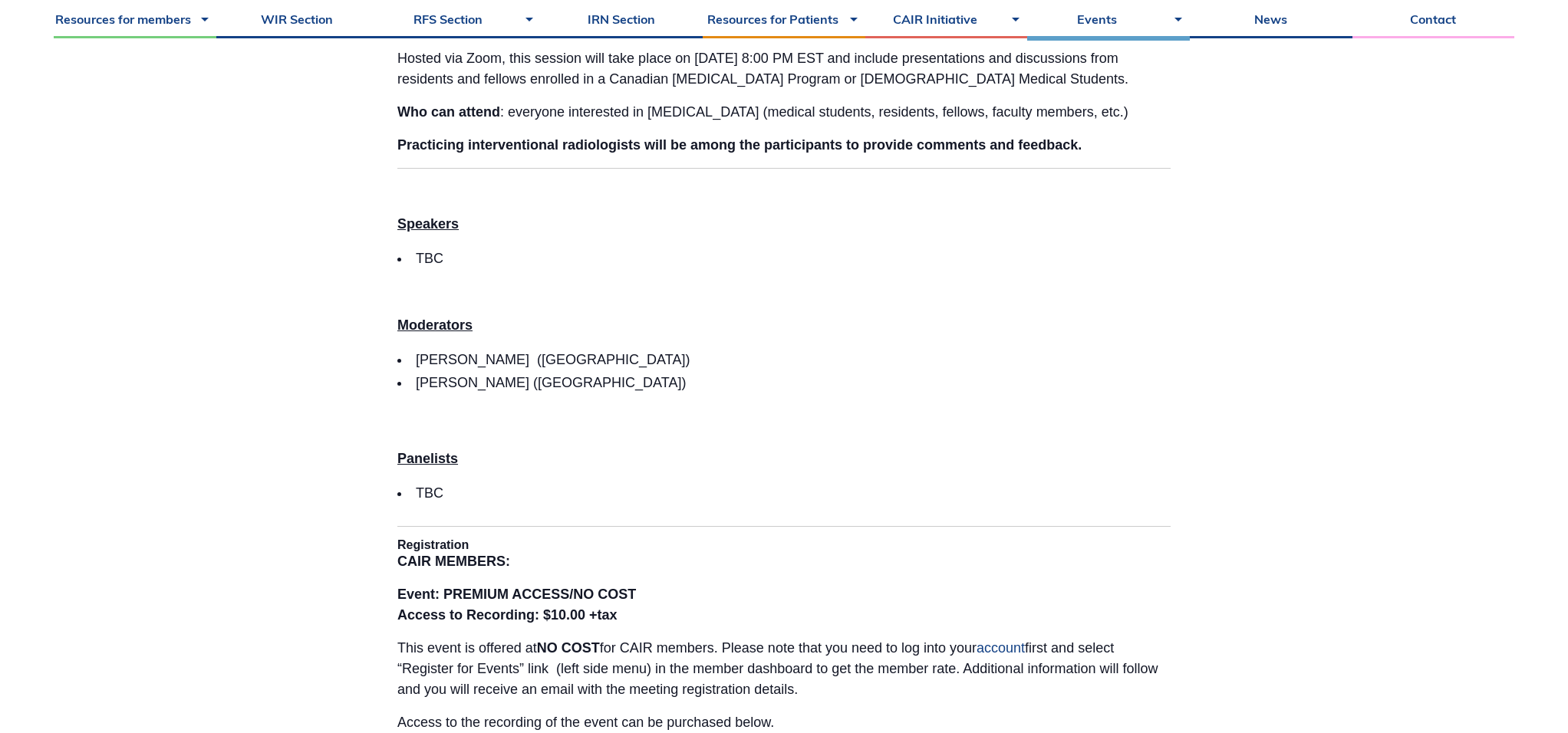
click at [423, 390] on li "Dr. Bo Yi Dou (Sherbrooke University)" at bounding box center [784, 382] width 773 height 23
drag, startPoint x: 422, startPoint y: 380, endPoint x: 501, endPoint y: 378, distance: 79.0
click at [501, 378] on li "Dr. Bo Yi Dou (Sherbrooke University)" at bounding box center [784, 382] width 773 height 23
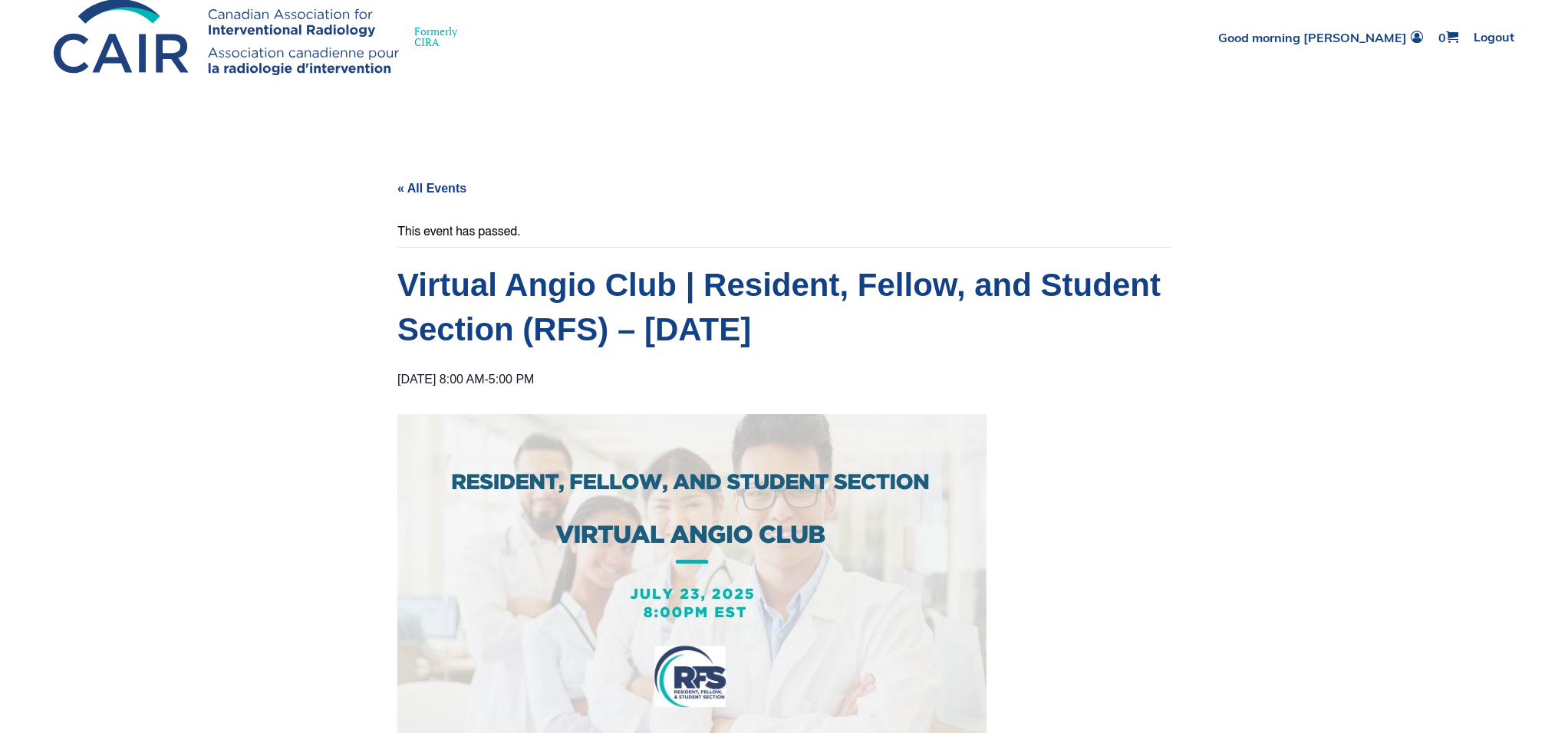
scroll to position [0, 0]
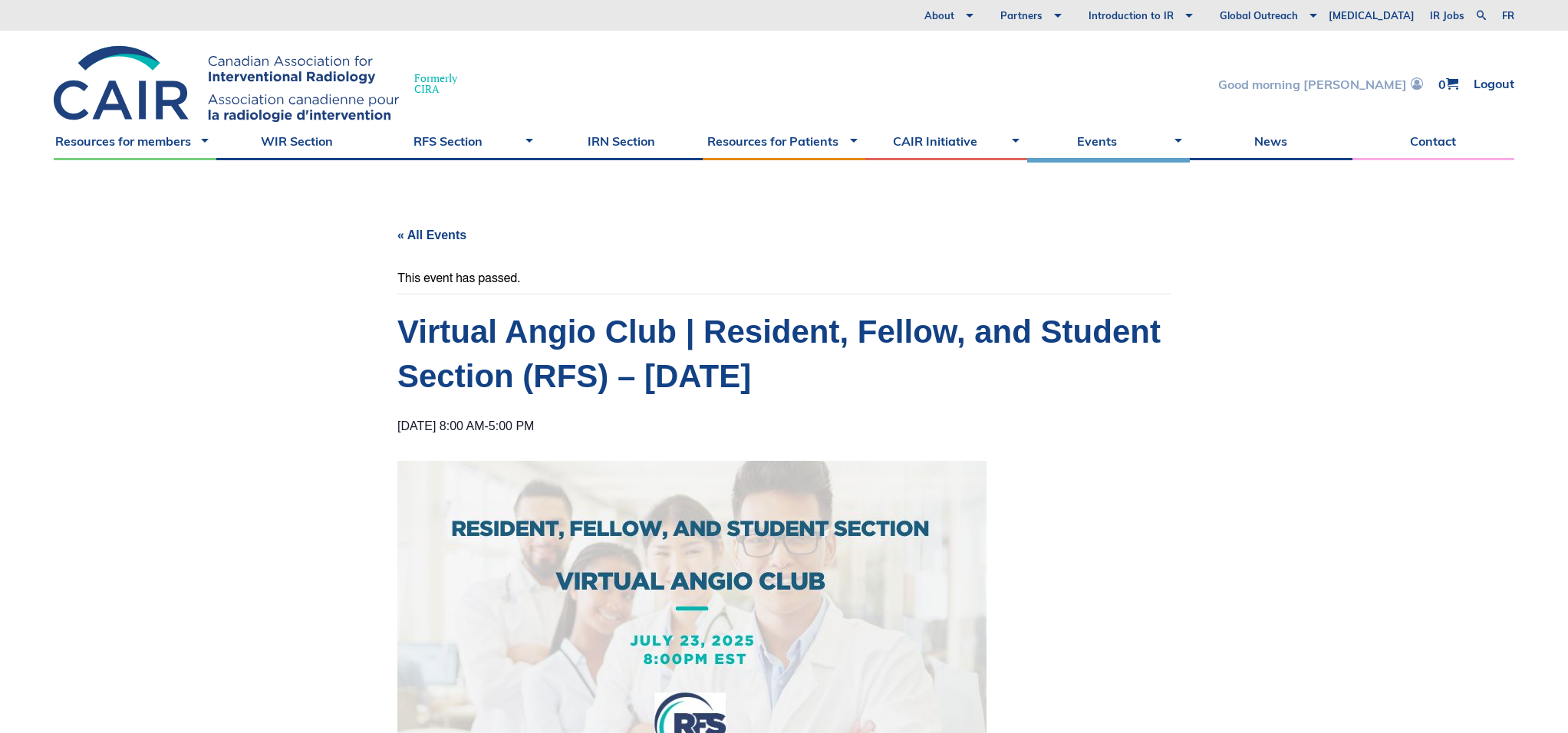
click at [1381, 84] on link "Good morning Adrien" at bounding box center [1320, 83] width 205 height 13
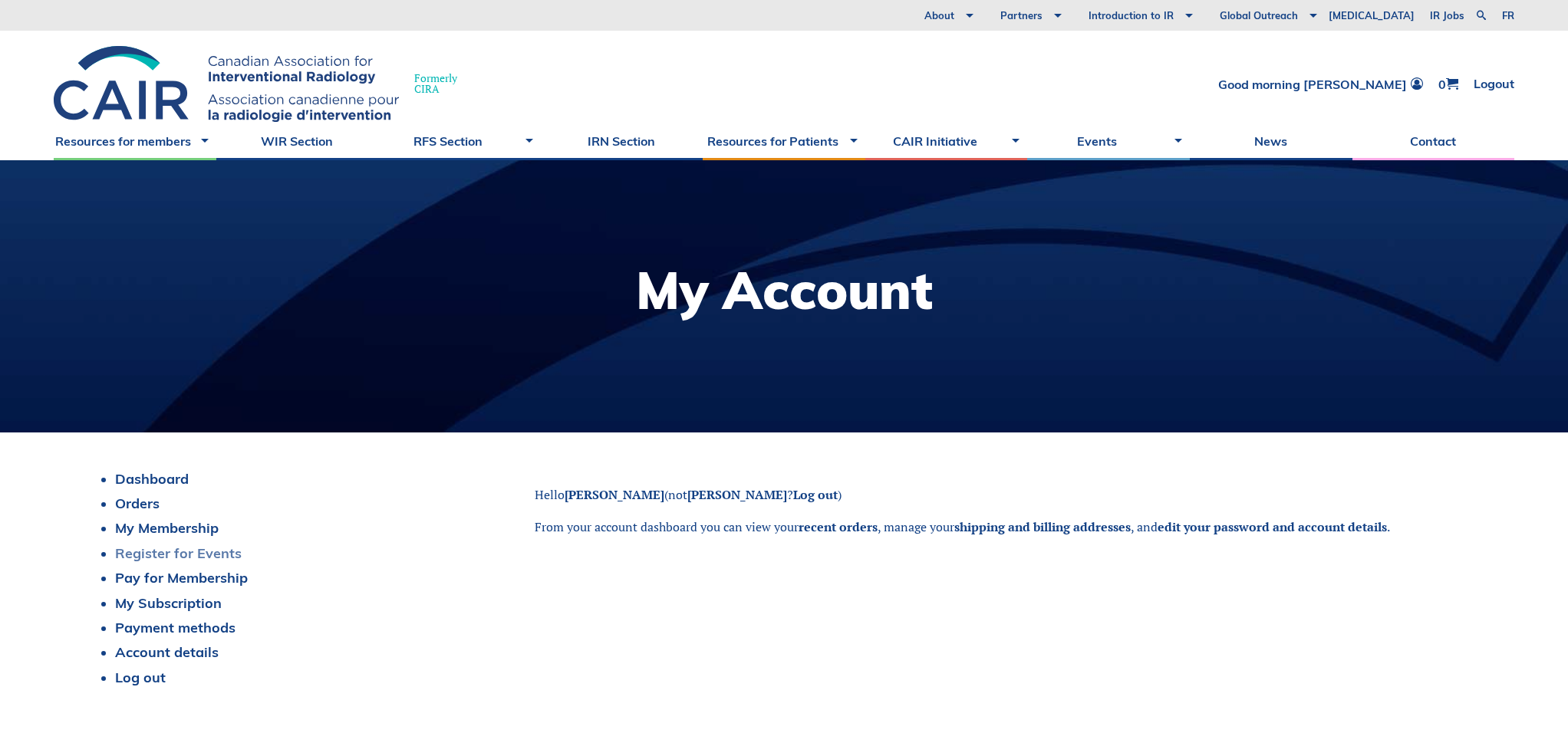
click at [207, 551] on link "Register for Events" at bounding box center [178, 553] width 127 height 18
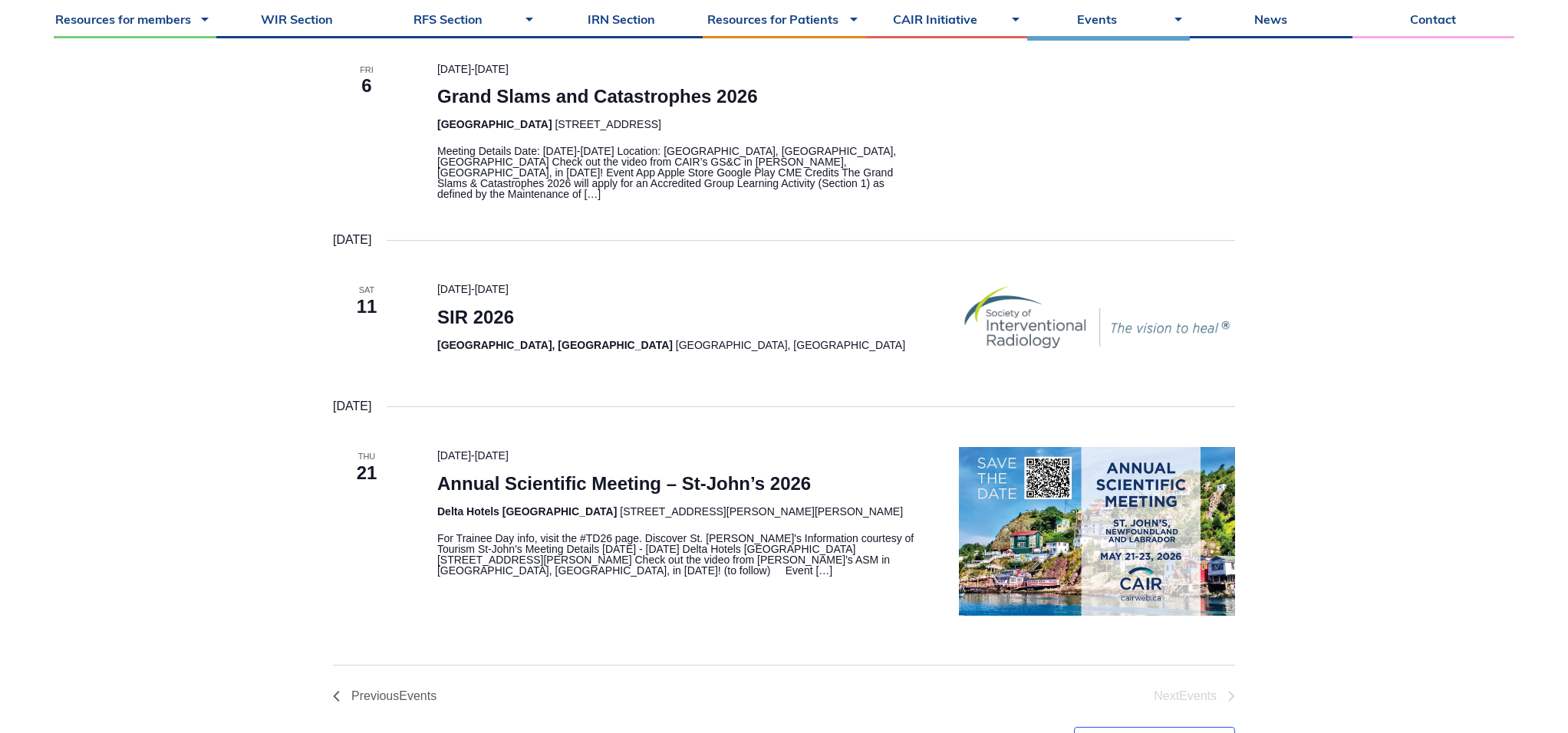
scroll to position [352, 0]
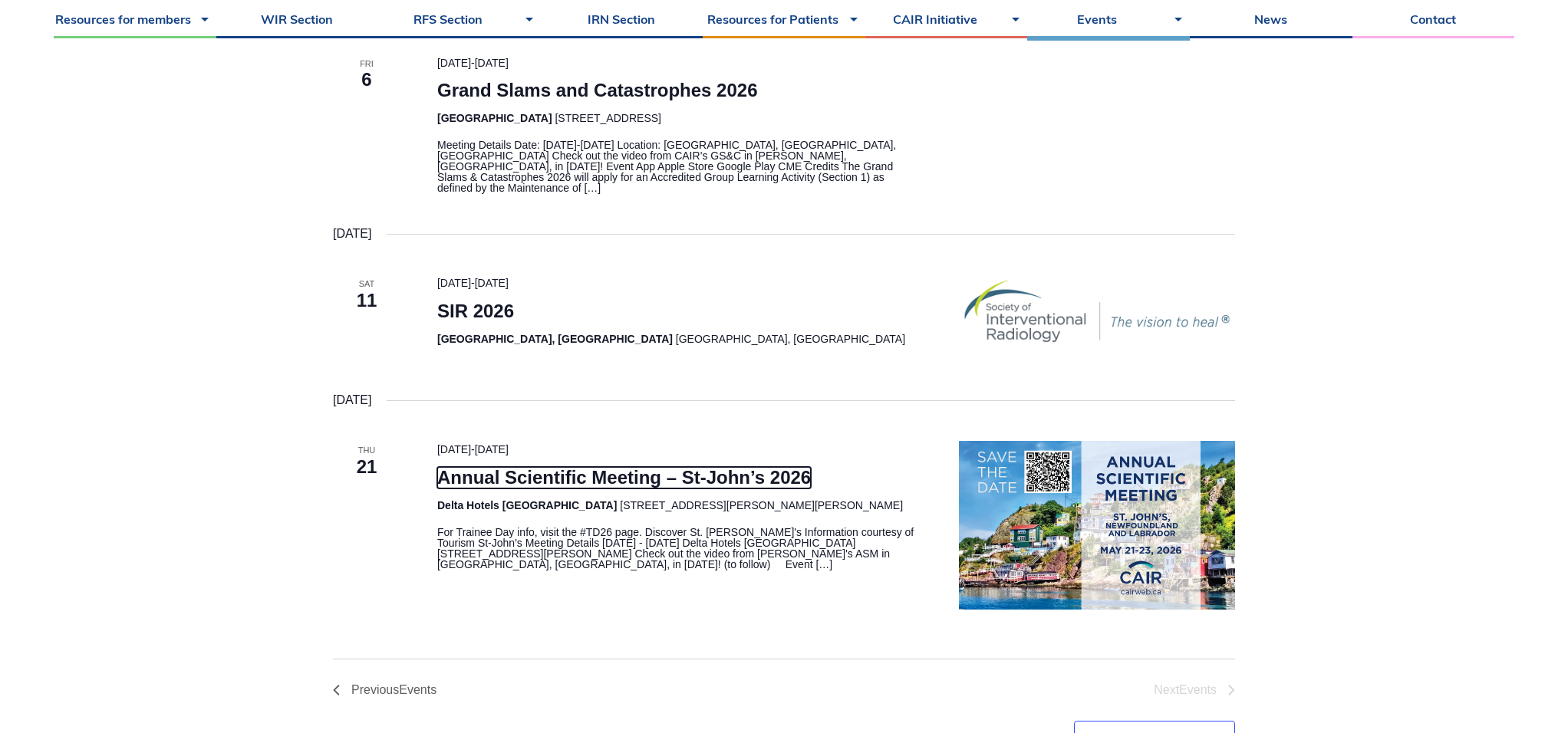
click at [641, 474] on link "Annual Scientific Meeting – St-John’s 2026" at bounding box center [624, 477] width 373 height 21
